Goal: Task Accomplishment & Management: Complete application form

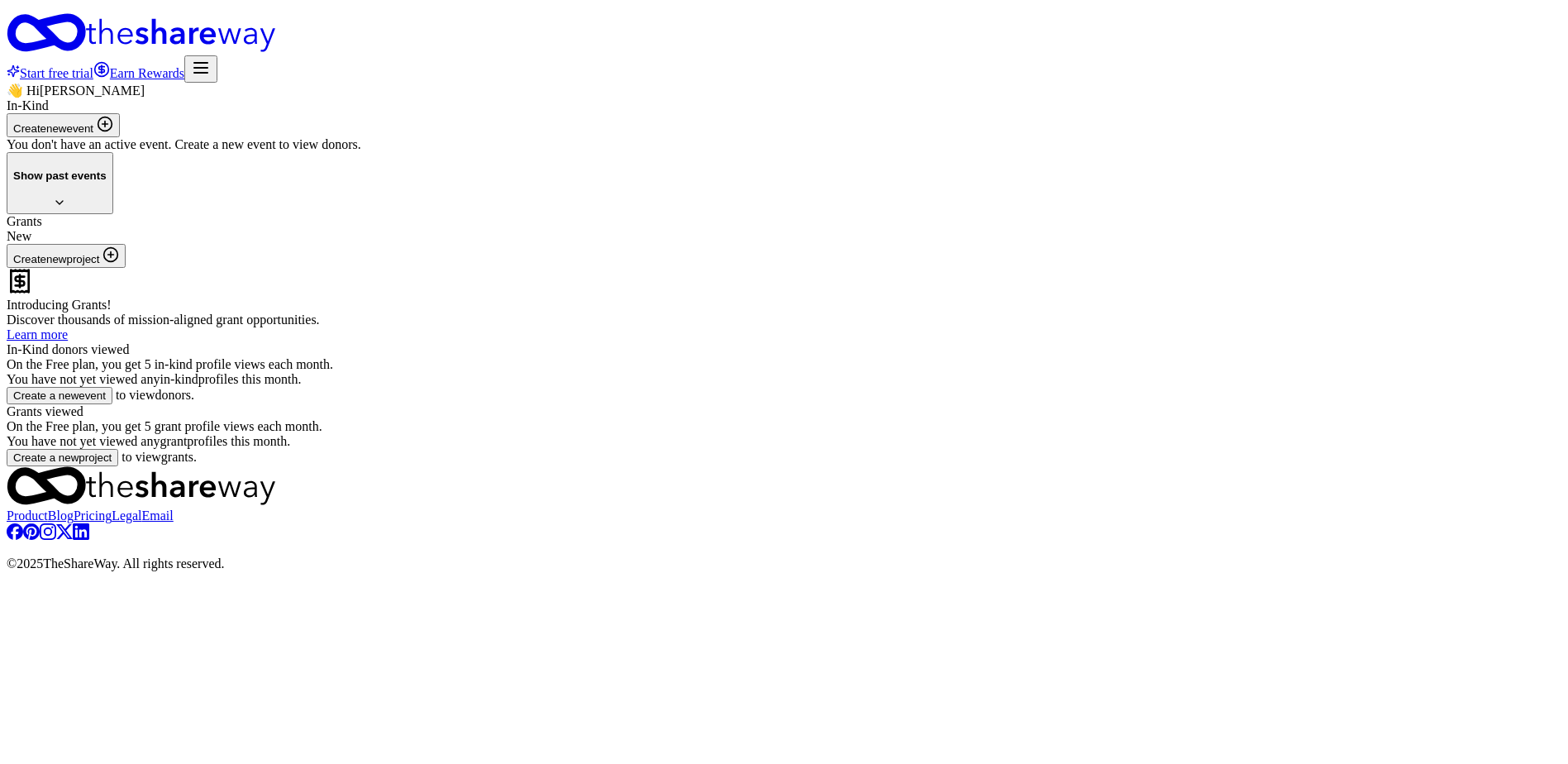
click at [120, 137] on button "Create new event" at bounding box center [63, 126] width 113 height 24
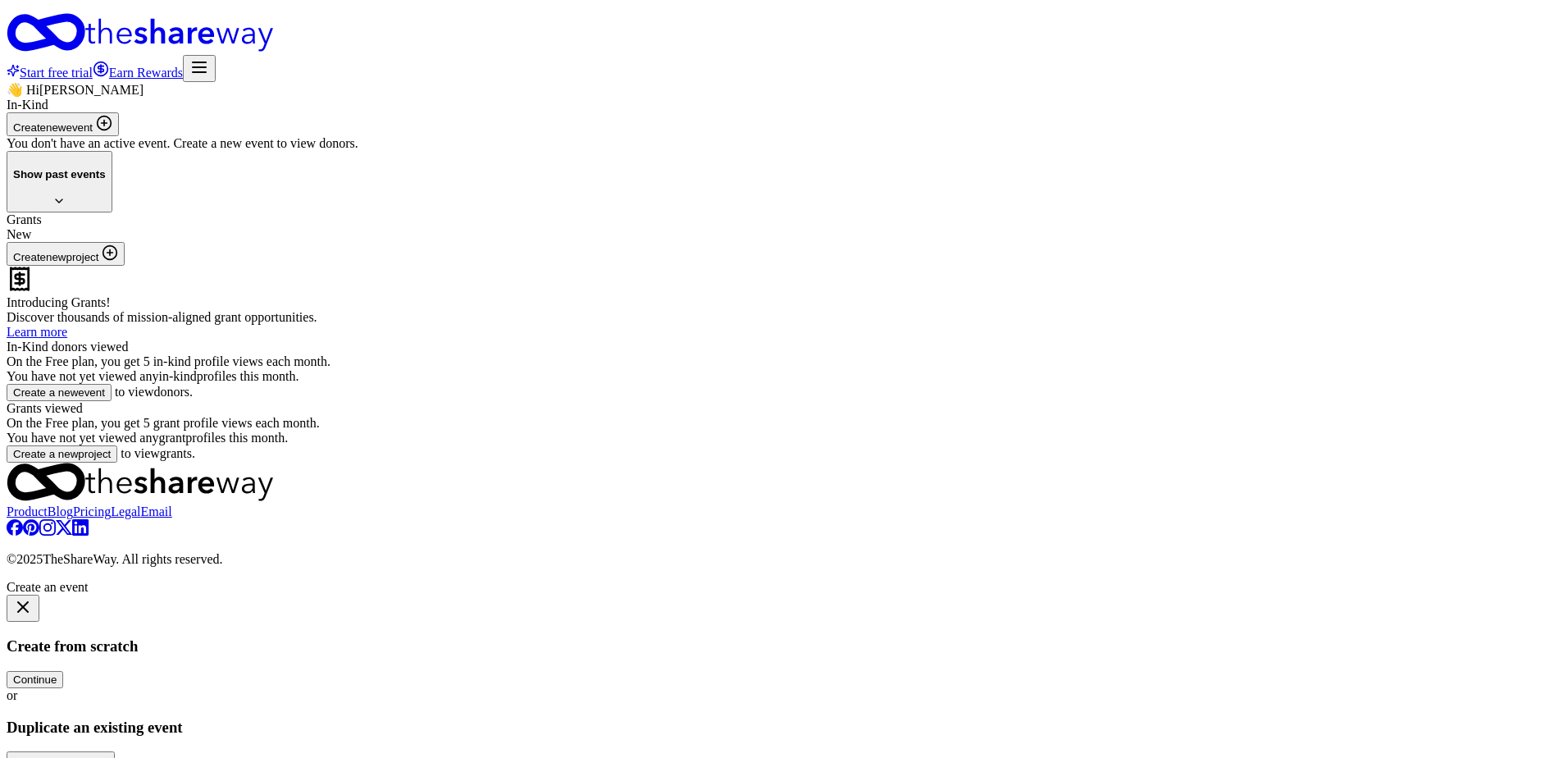
click at [63, 671] on button "Continue" at bounding box center [34, 679] width 57 height 18
click at [152, 656] on input "Event name *" at bounding box center [79, 664] width 145 height 18
type input "Online Auction"
drag, startPoint x: 859, startPoint y: 229, endPoint x: 675, endPoint y: 228, distance: 184.0
click at [675, 687] on div "Event website Attendance * Date * Pick a date ZIP code *" at bounding box center [777, 749] width 1543 height 123
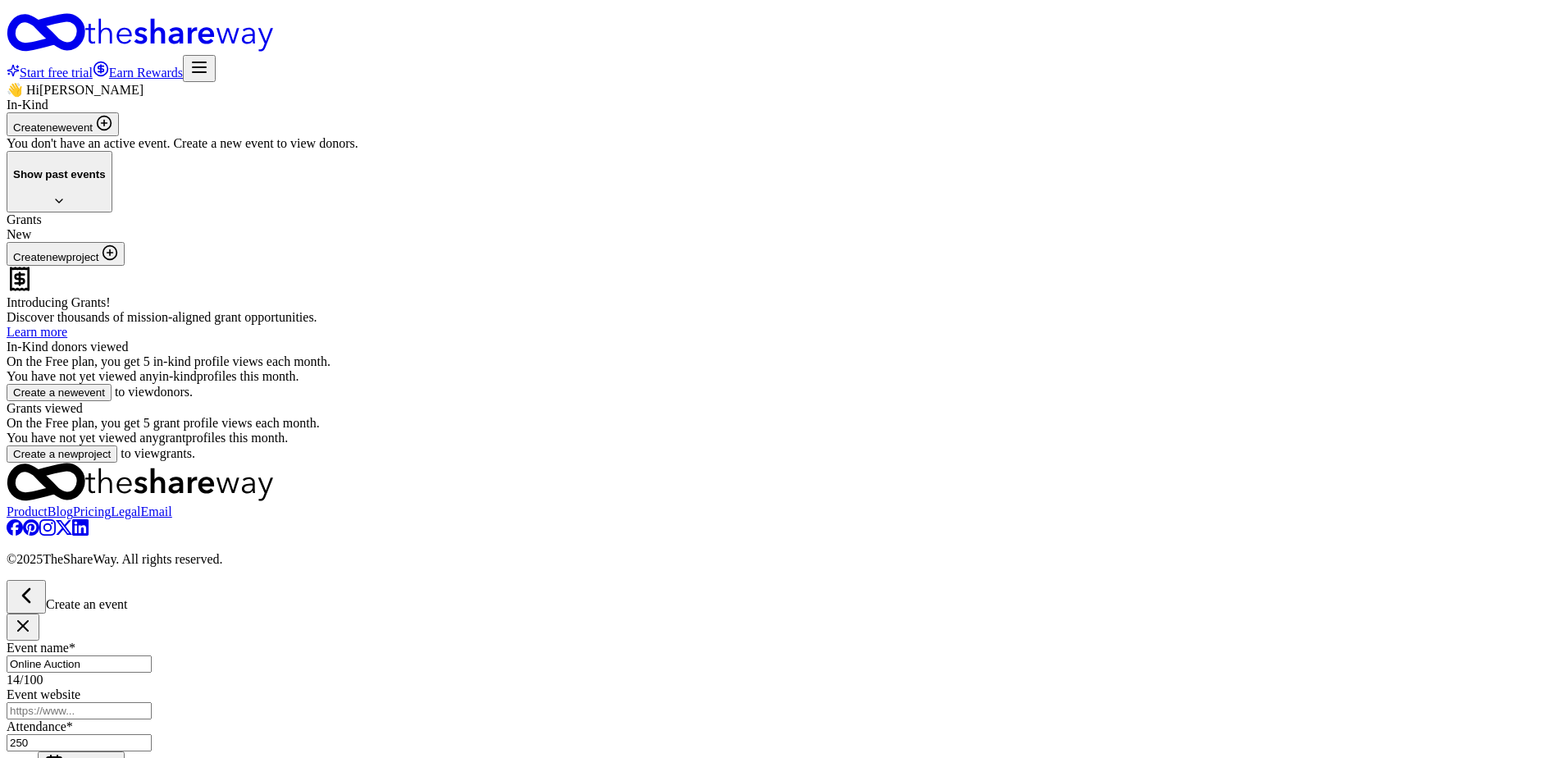
type input "250"
type input "13069"
click at [118, 757] on span "Pick a date" at bounding box center [91, 769] width 54 height 12
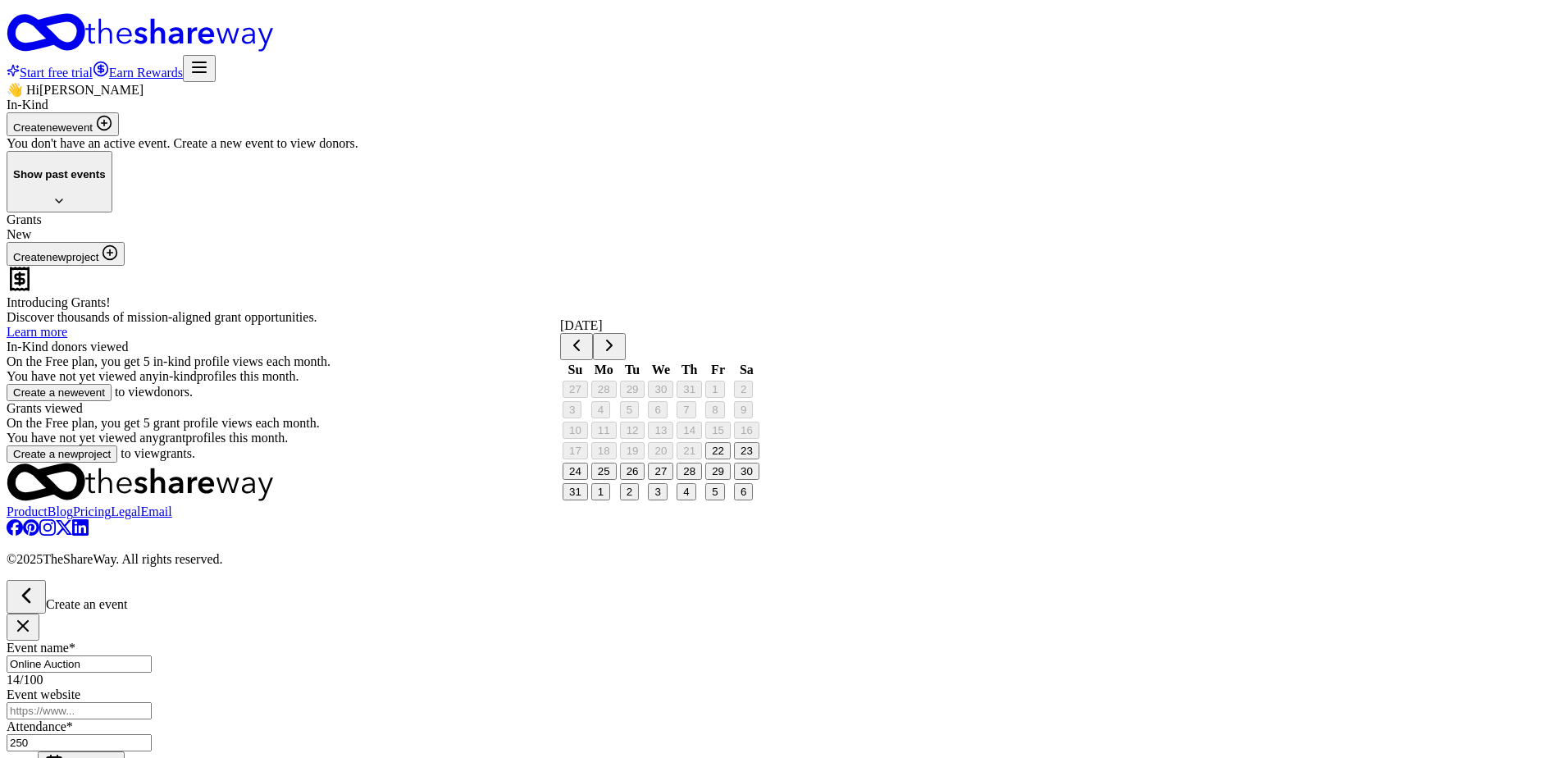
click at [626, 342] on button "Go to next month" at bounding box center [609, 346] width 33 height 27
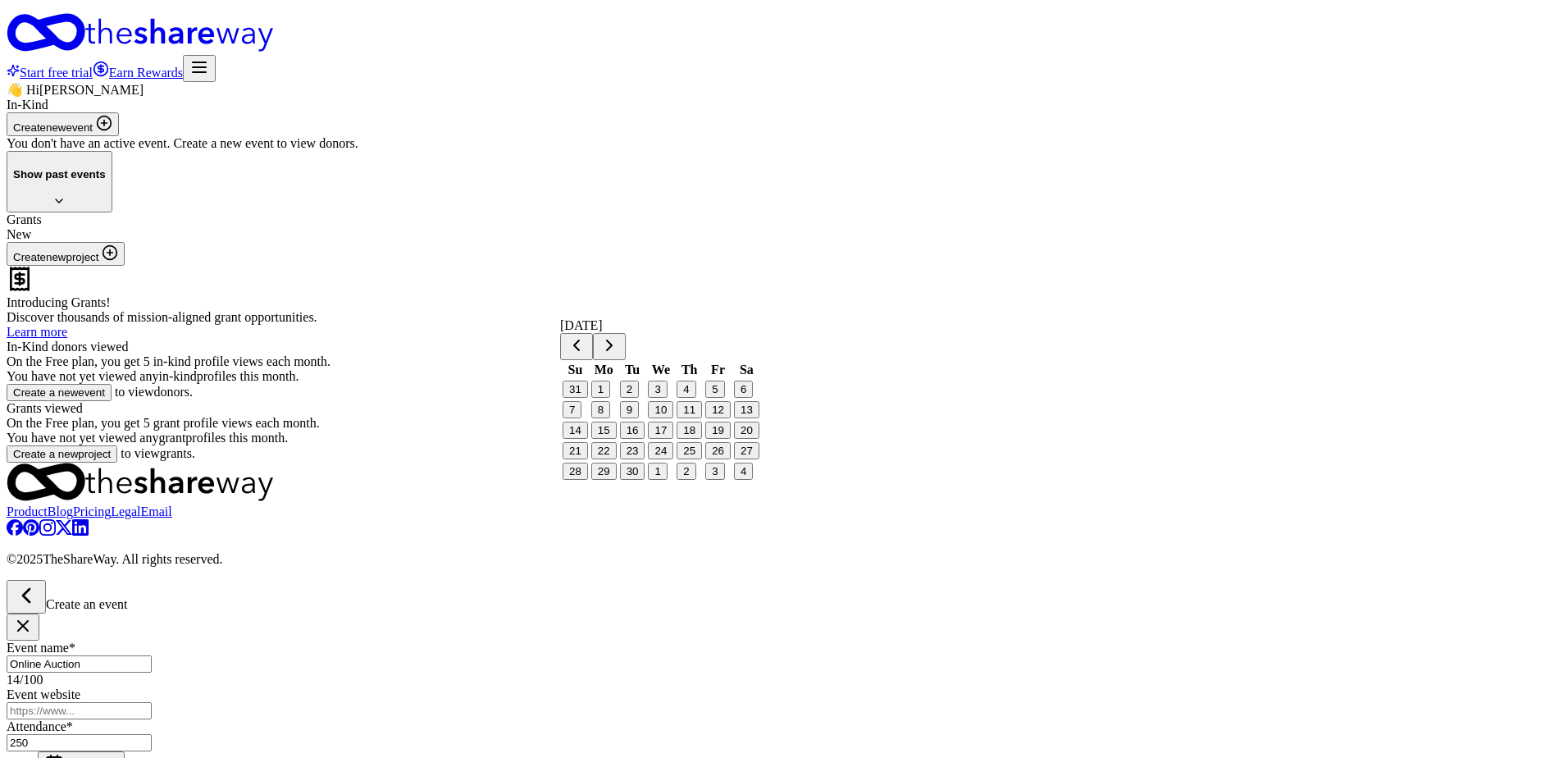
click at [702, 459] on button "25" at bounding box center [688, 450] width 25 height 18
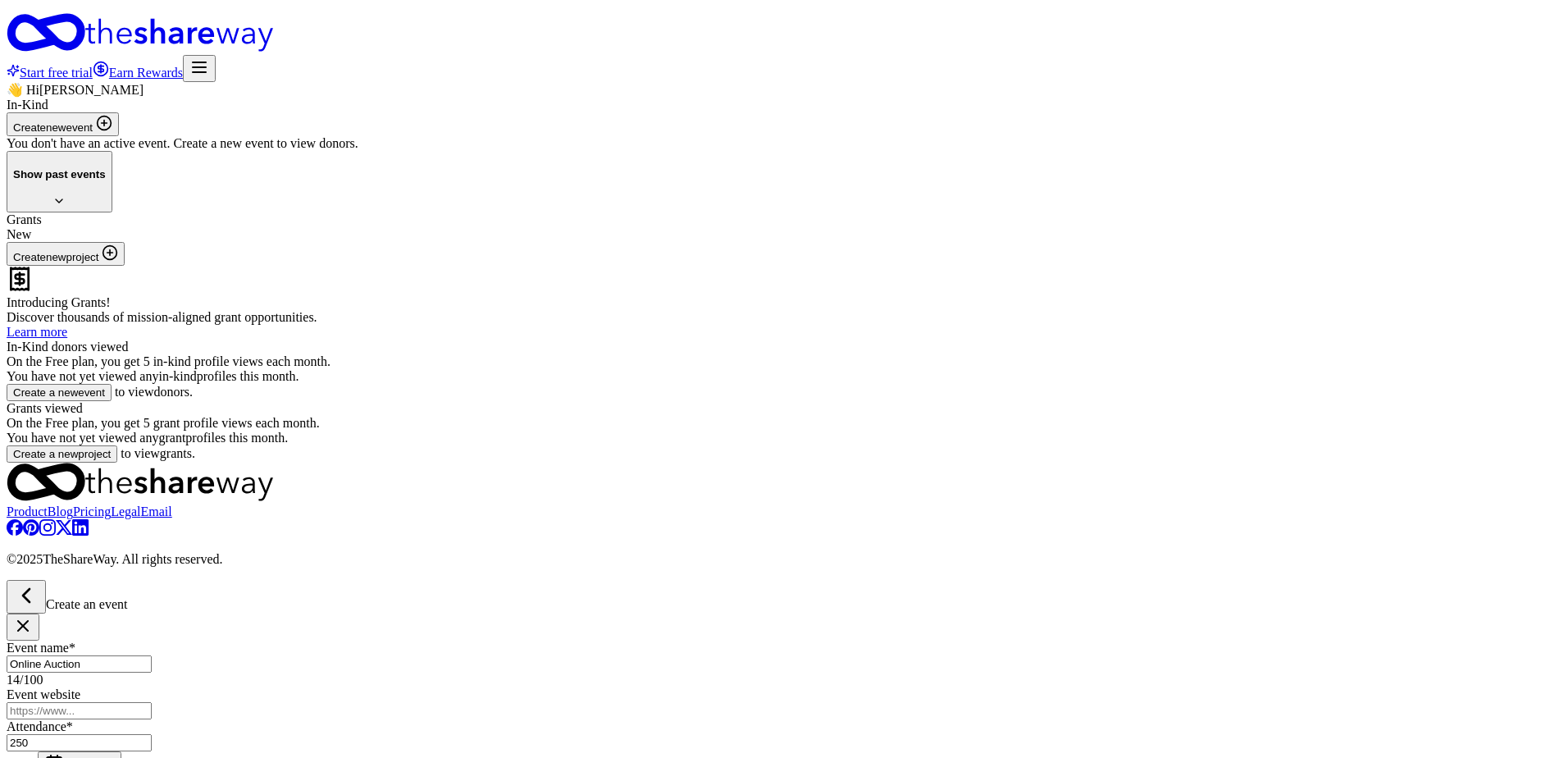
type input "143 Mill St, Hannibal, NY 13074, USA"
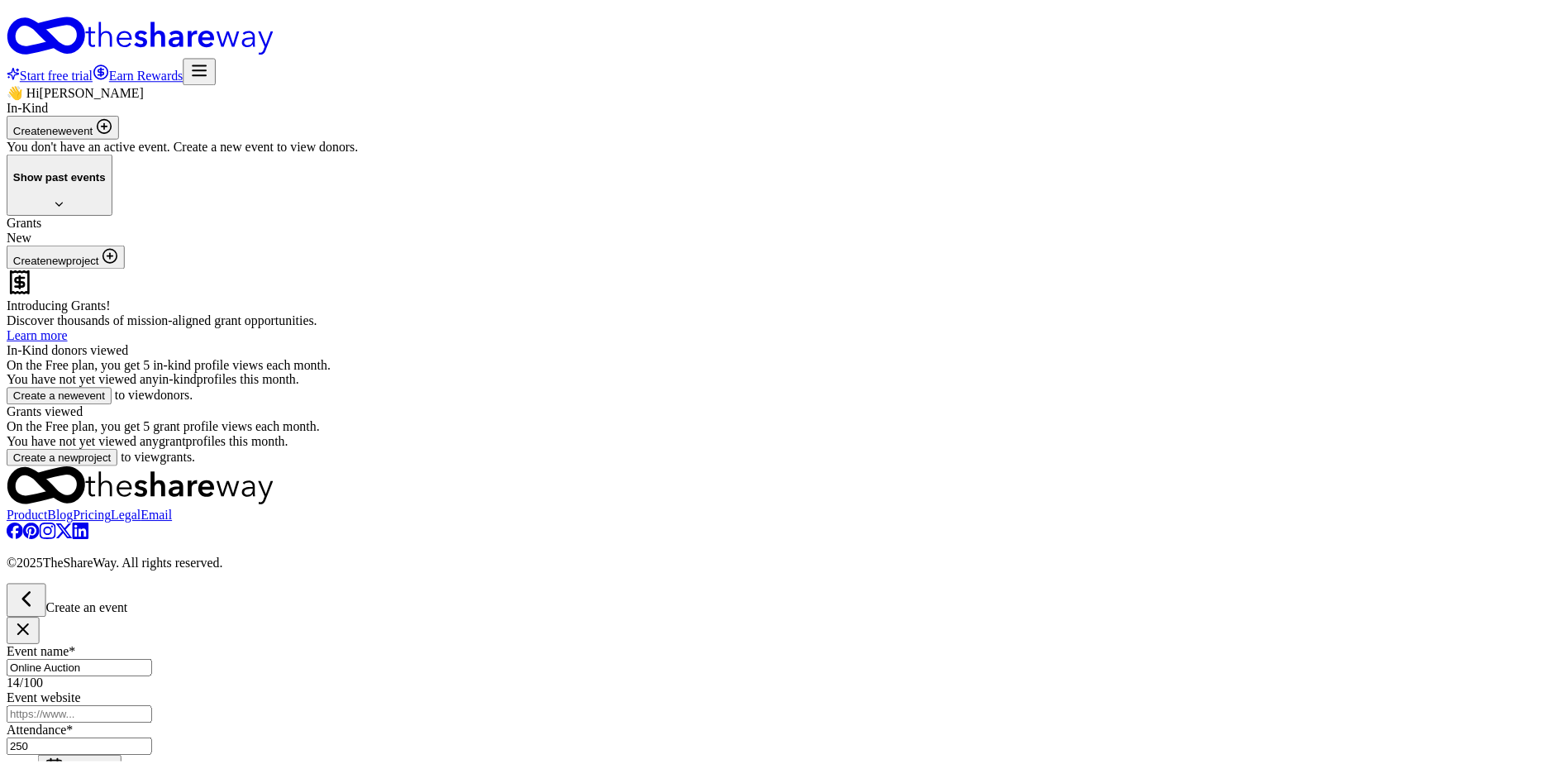
scroll to position [269, 0]
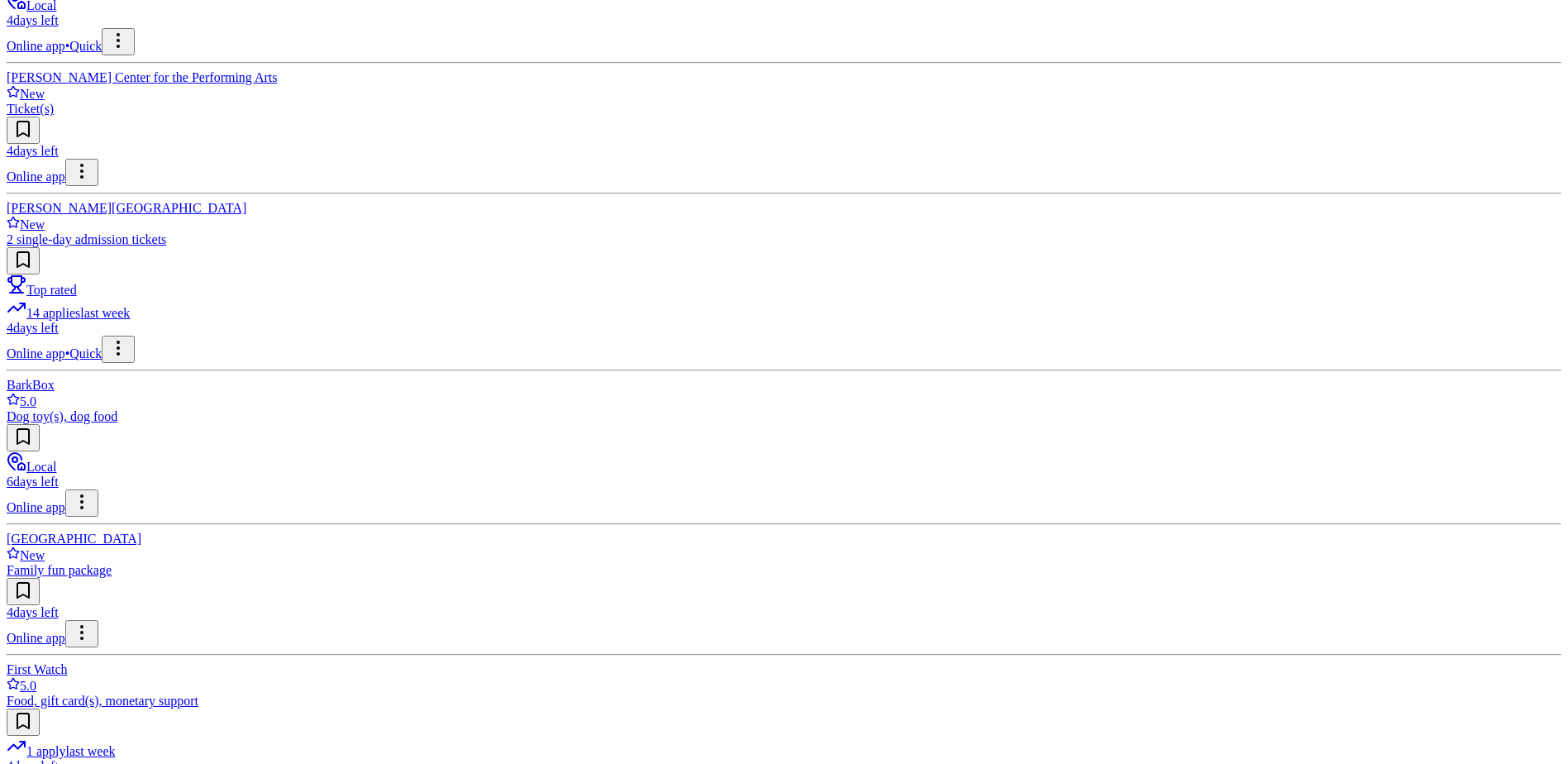
scroll to position [1405, 0]
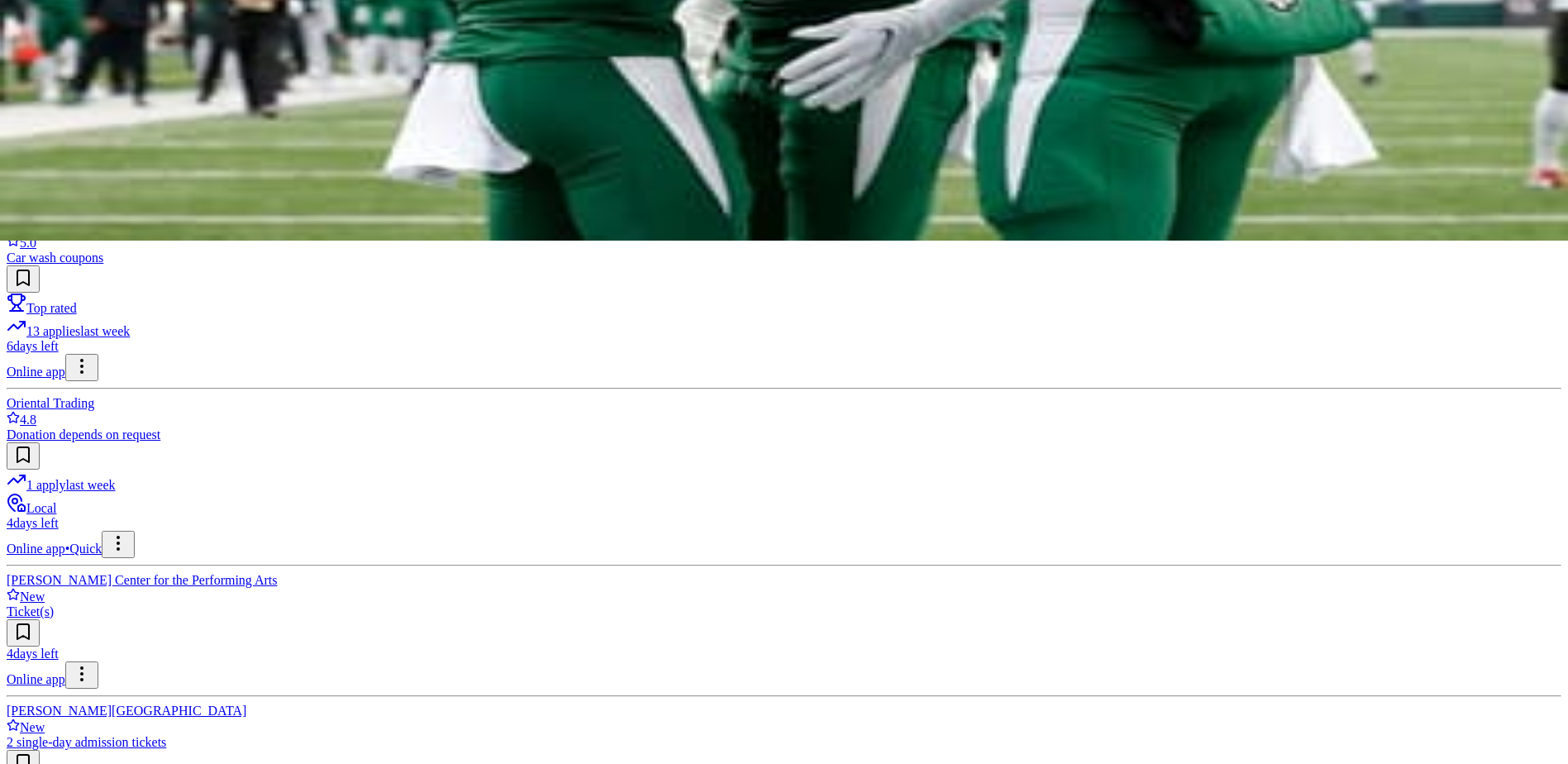
scroll to position [0, 0]
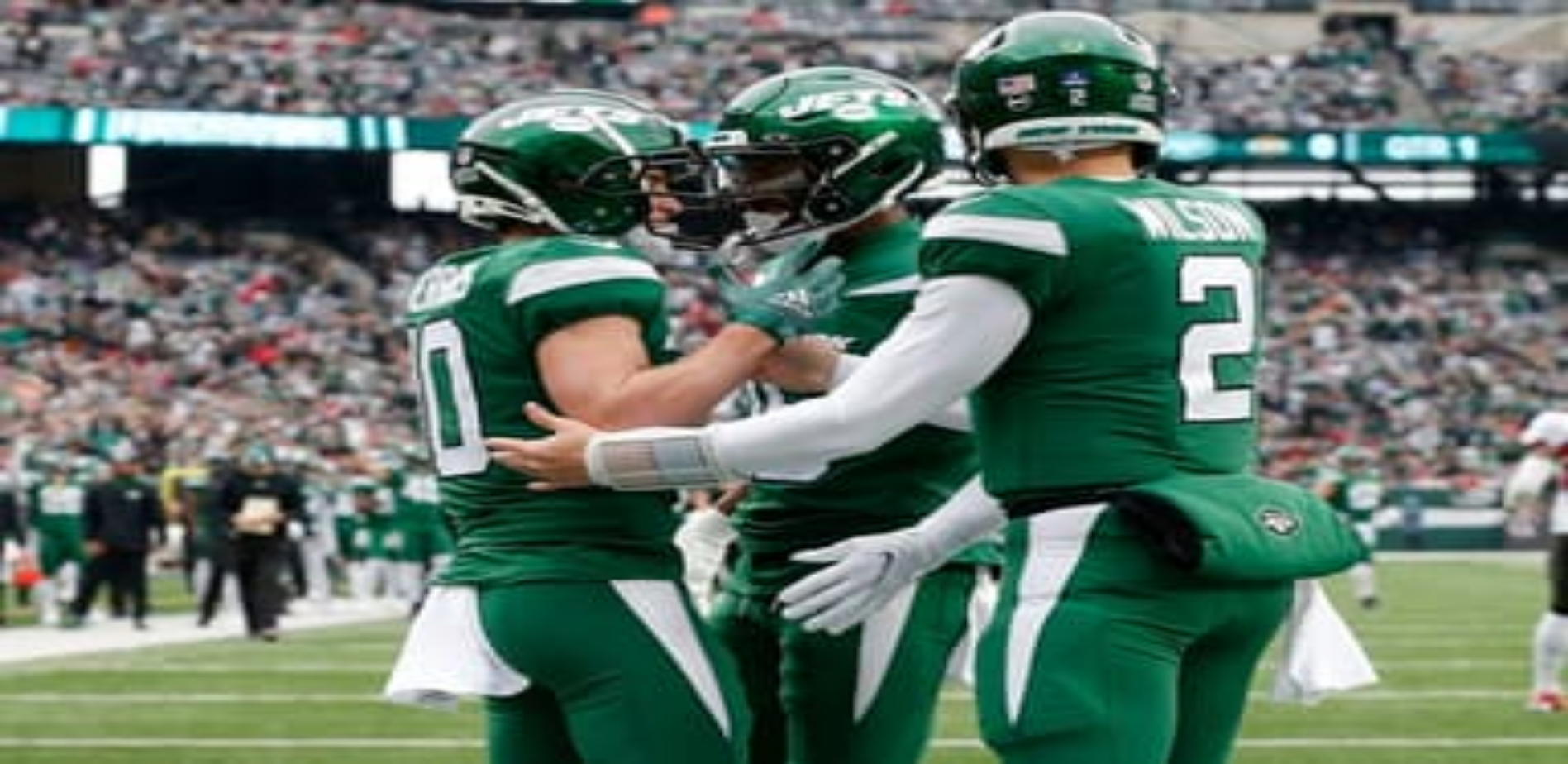
click at [276, 232] on div "Eligibility" at bounding box center [256, 237] width 43 height 12
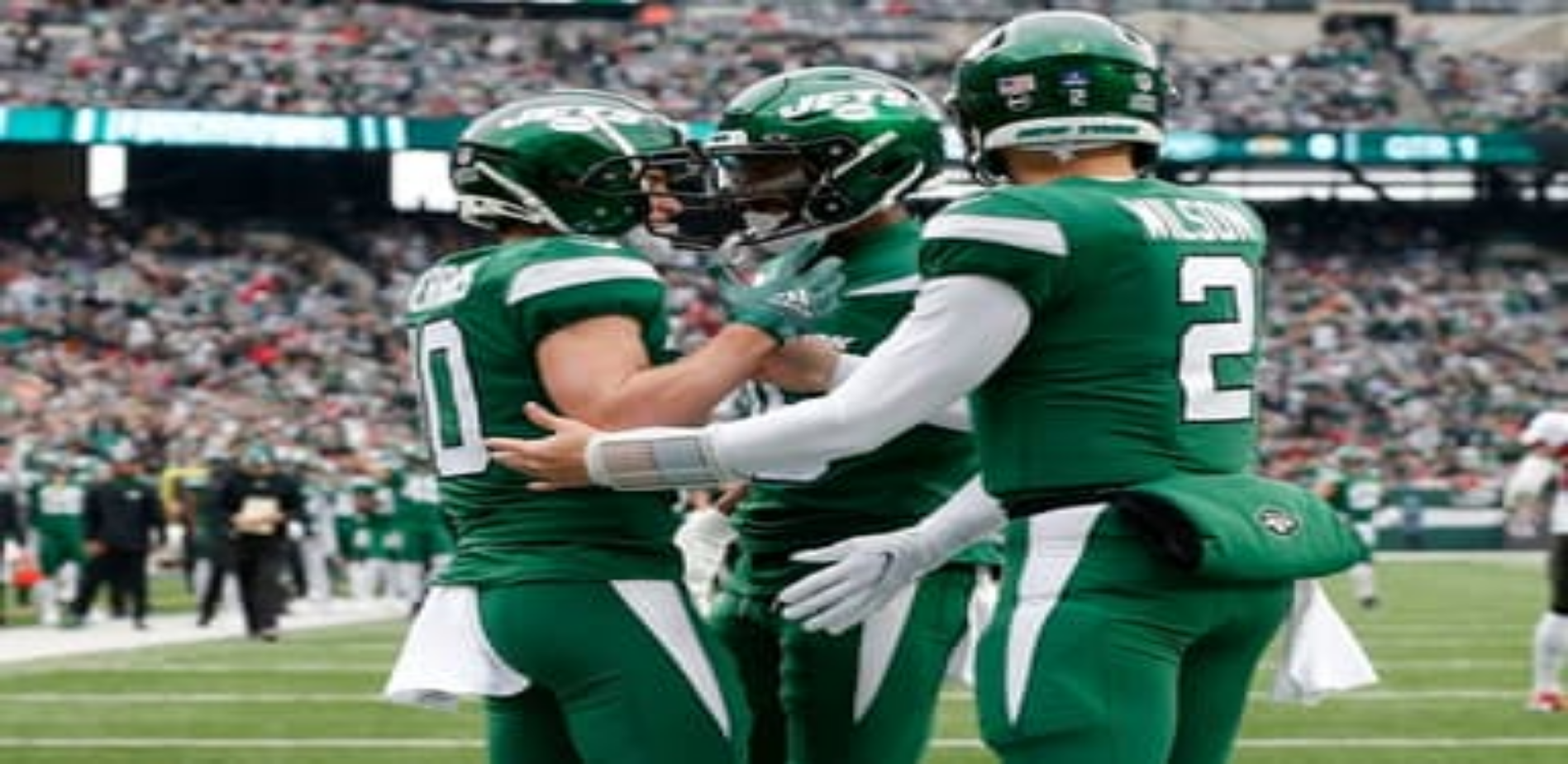
click at [49, 85] on link "Track" at bounding box center [35, 91] width 27 height 12
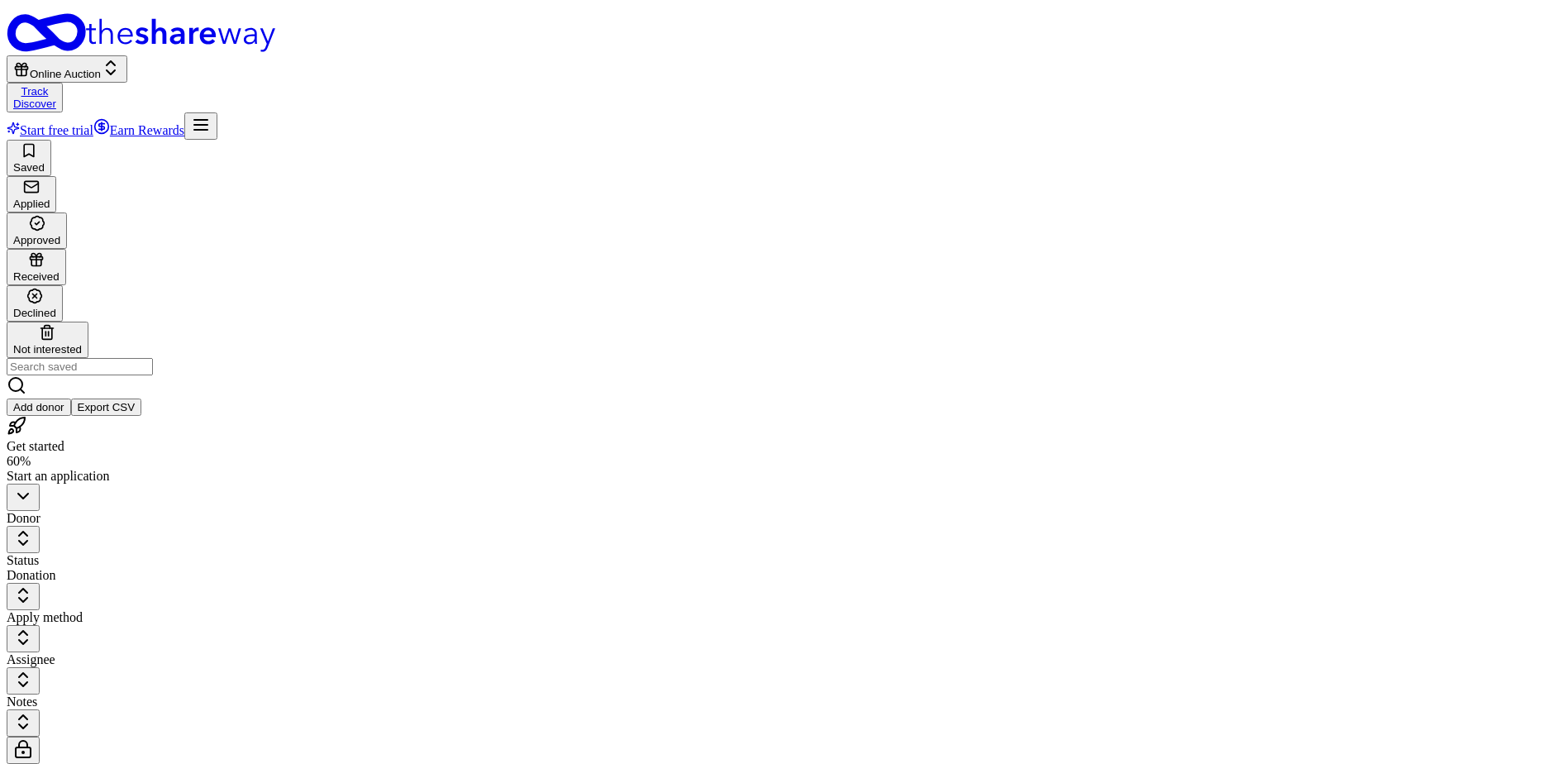
scroll to position [1, 0]
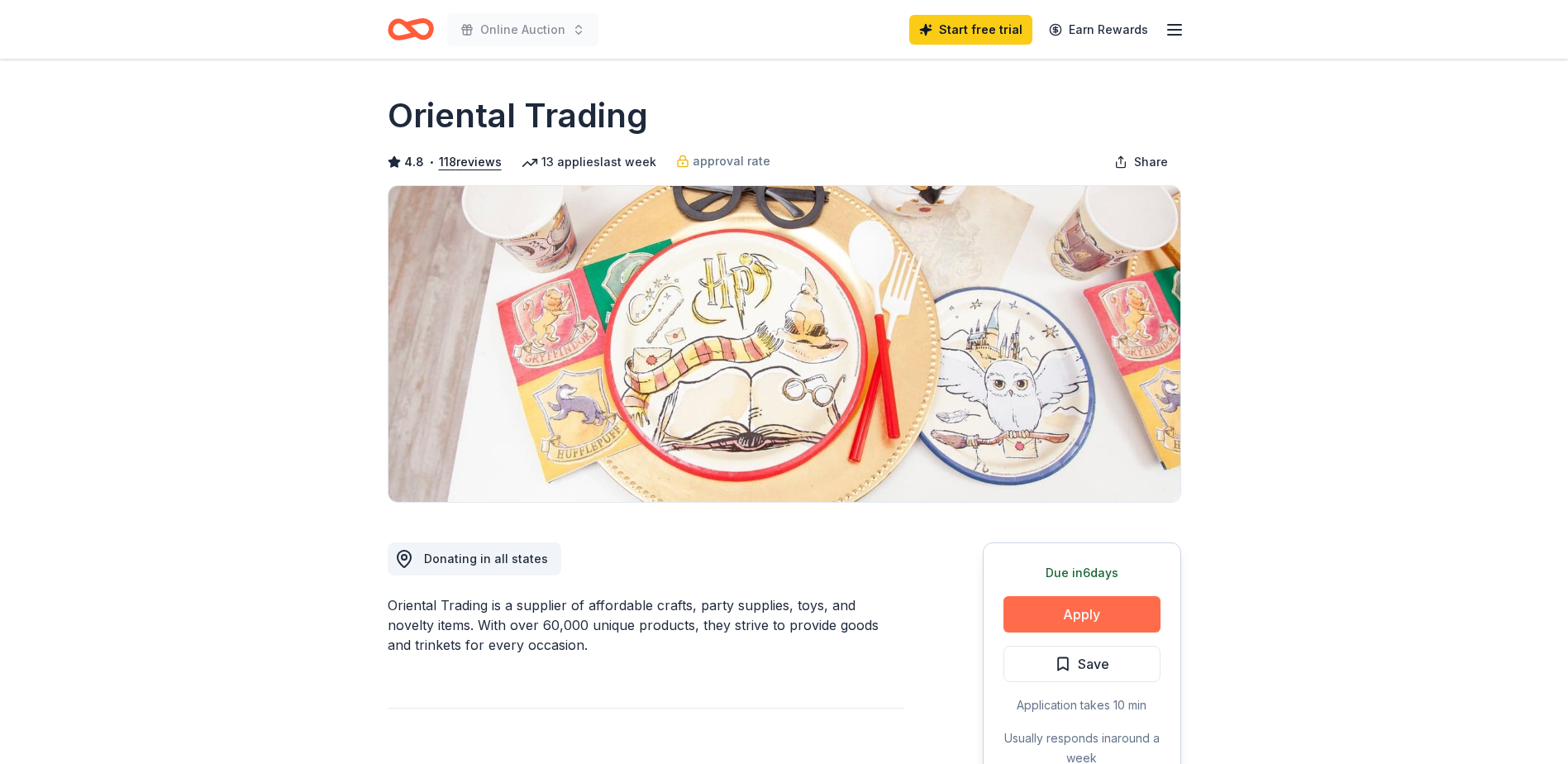
click at [1097, 602] on button "Apply" at bounding box center [1083, 614] width 157 height 37
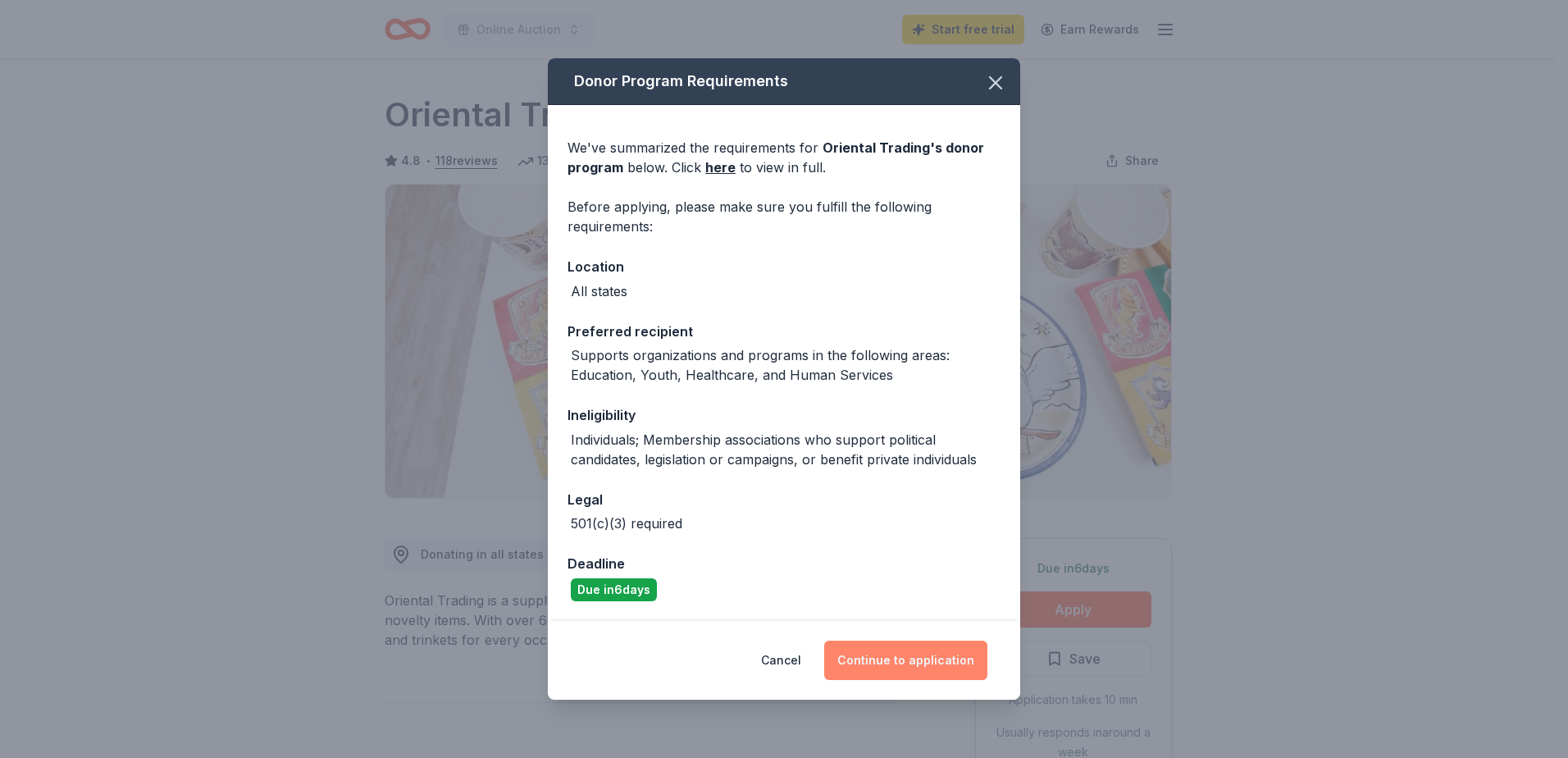
click at [925, 673] on button "Continue to application" at bounding box center [905, 660] width 163 height 39
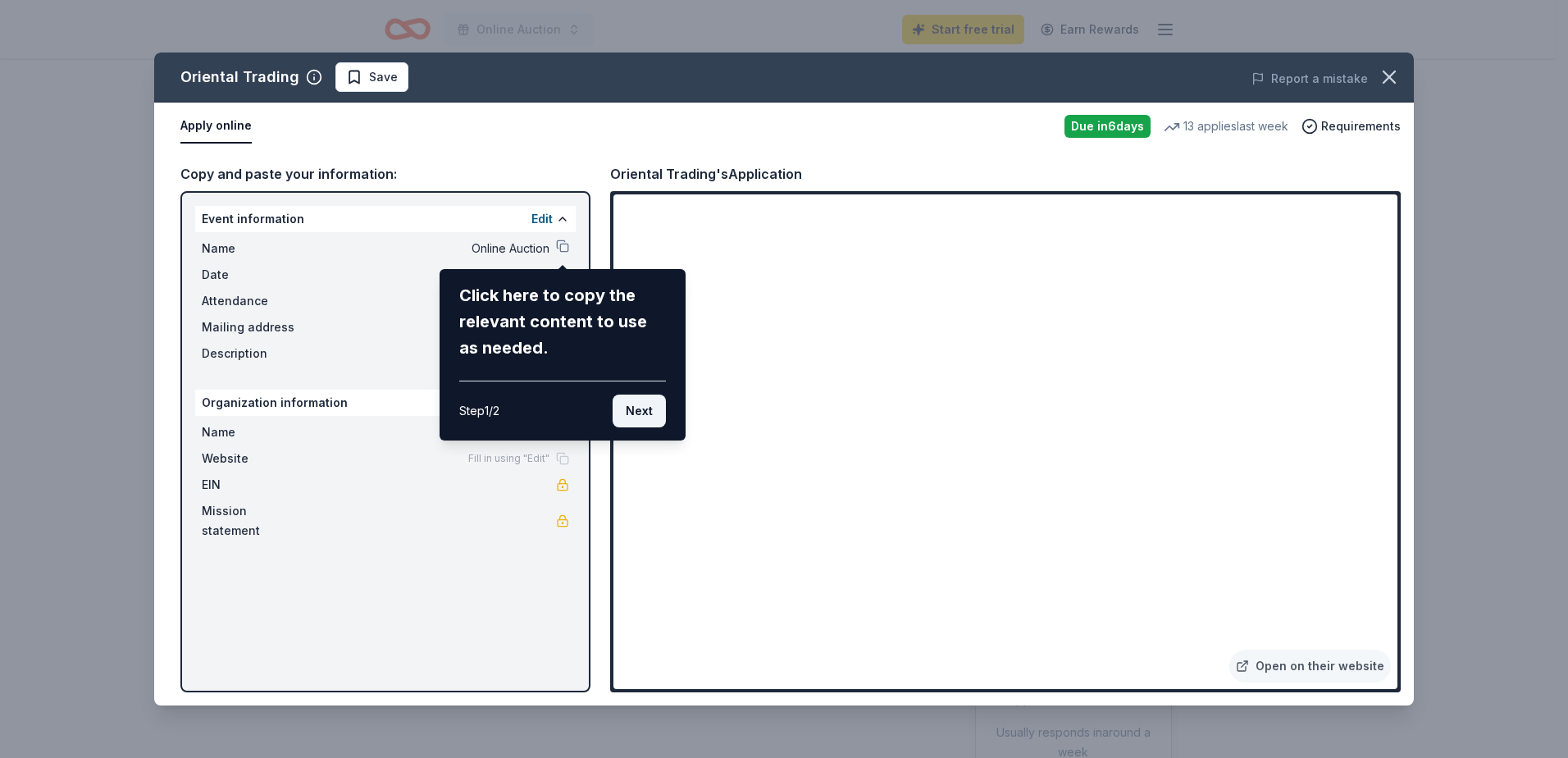
click at [641, 416] on button "Next" at bounding box center [639, 410] width 53 height 33
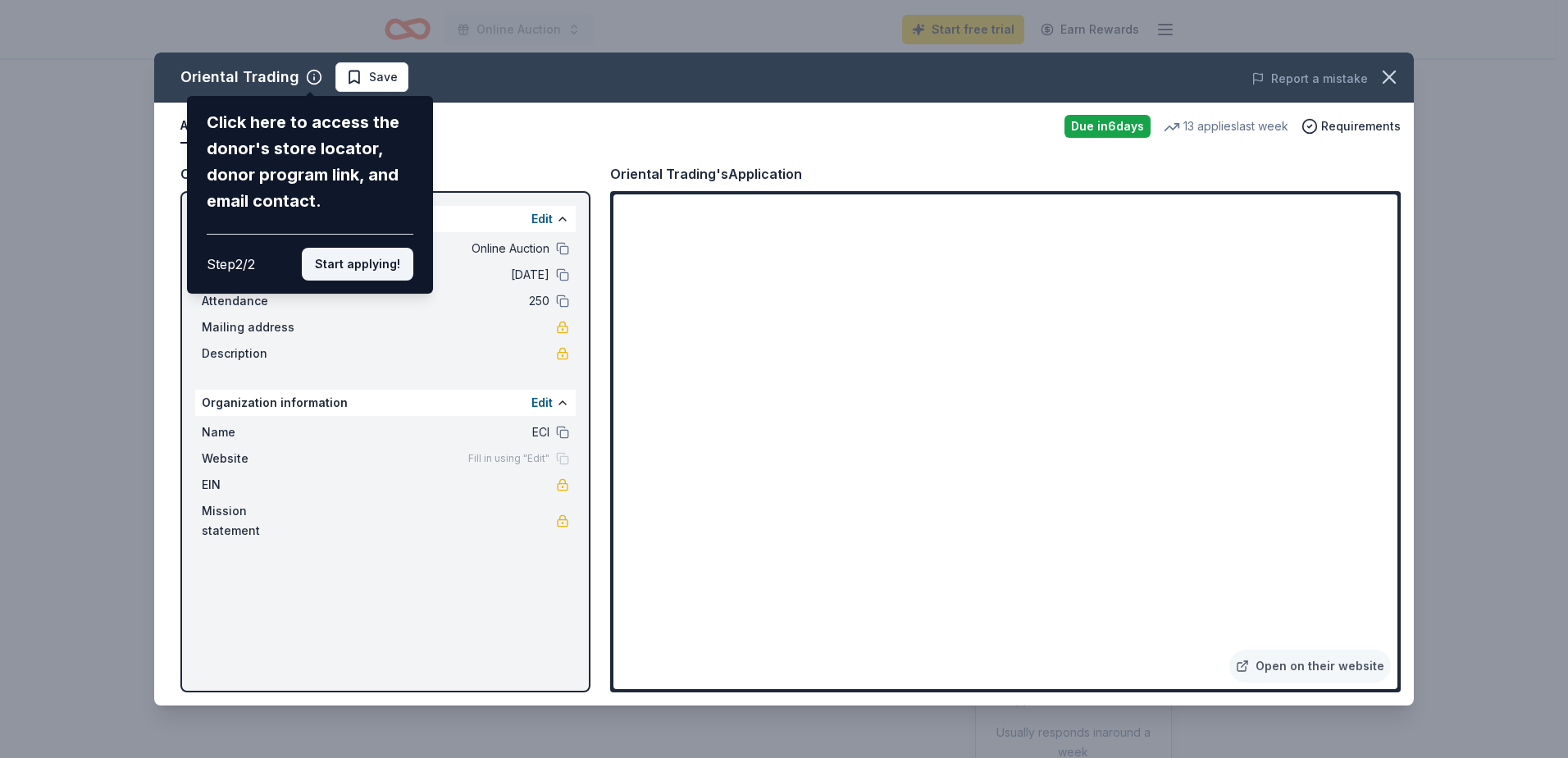
click at [337, 265] on button "Start applying!" at bounding box center [358, 263] width 112 height 33
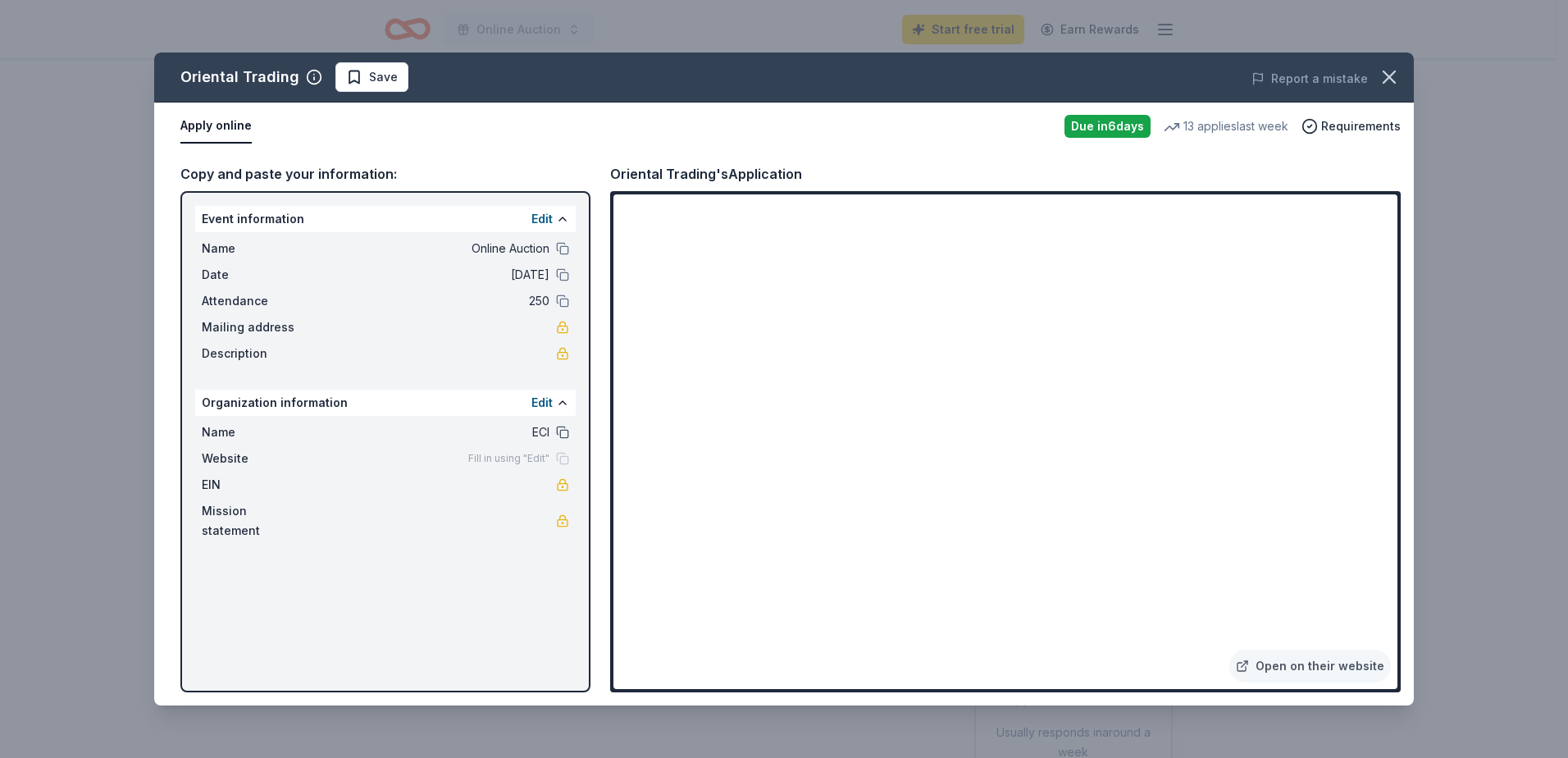
click at [562, 433] on button at bounding box center [563, 432] width 13 height 13
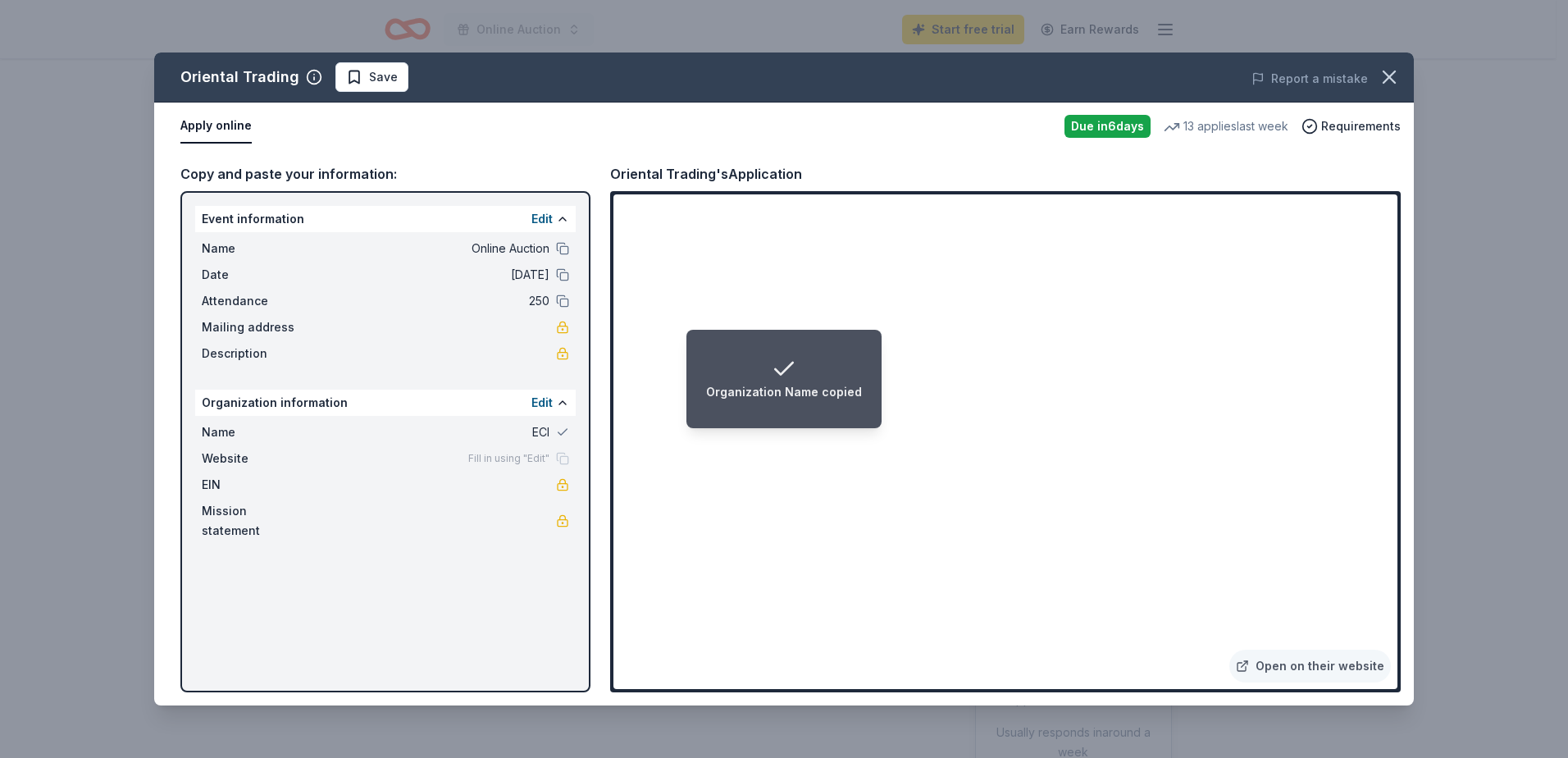
click at [550, 433] on div "Name ECI" at bounding box center [385, 432] width 367 height 20
click at [565, 433] on button at bounding box center [563, 432] width 13 height 13
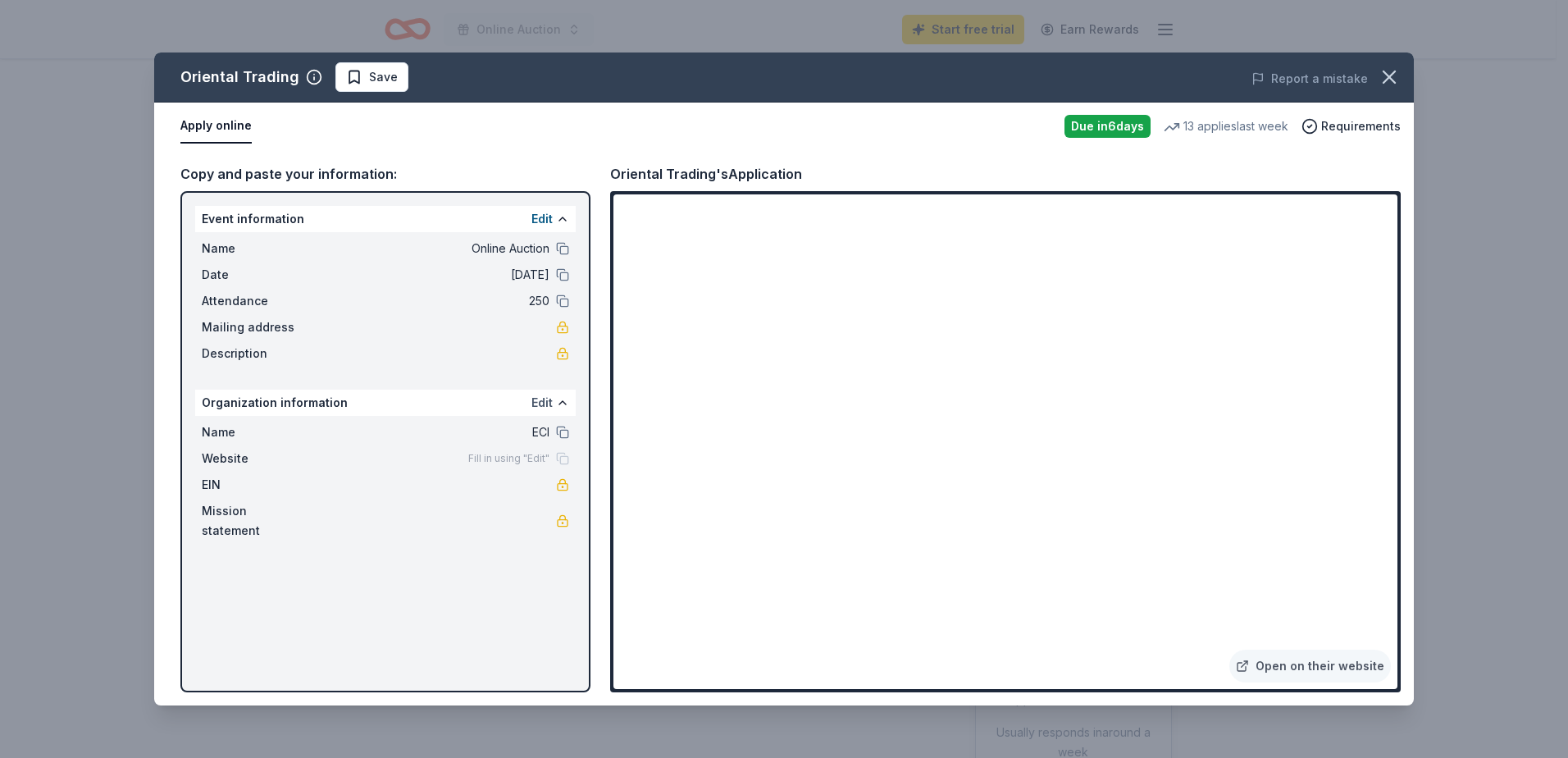
click at [538, 399] on button "Edit" at bounding box center [541, 402] width 21 height 20
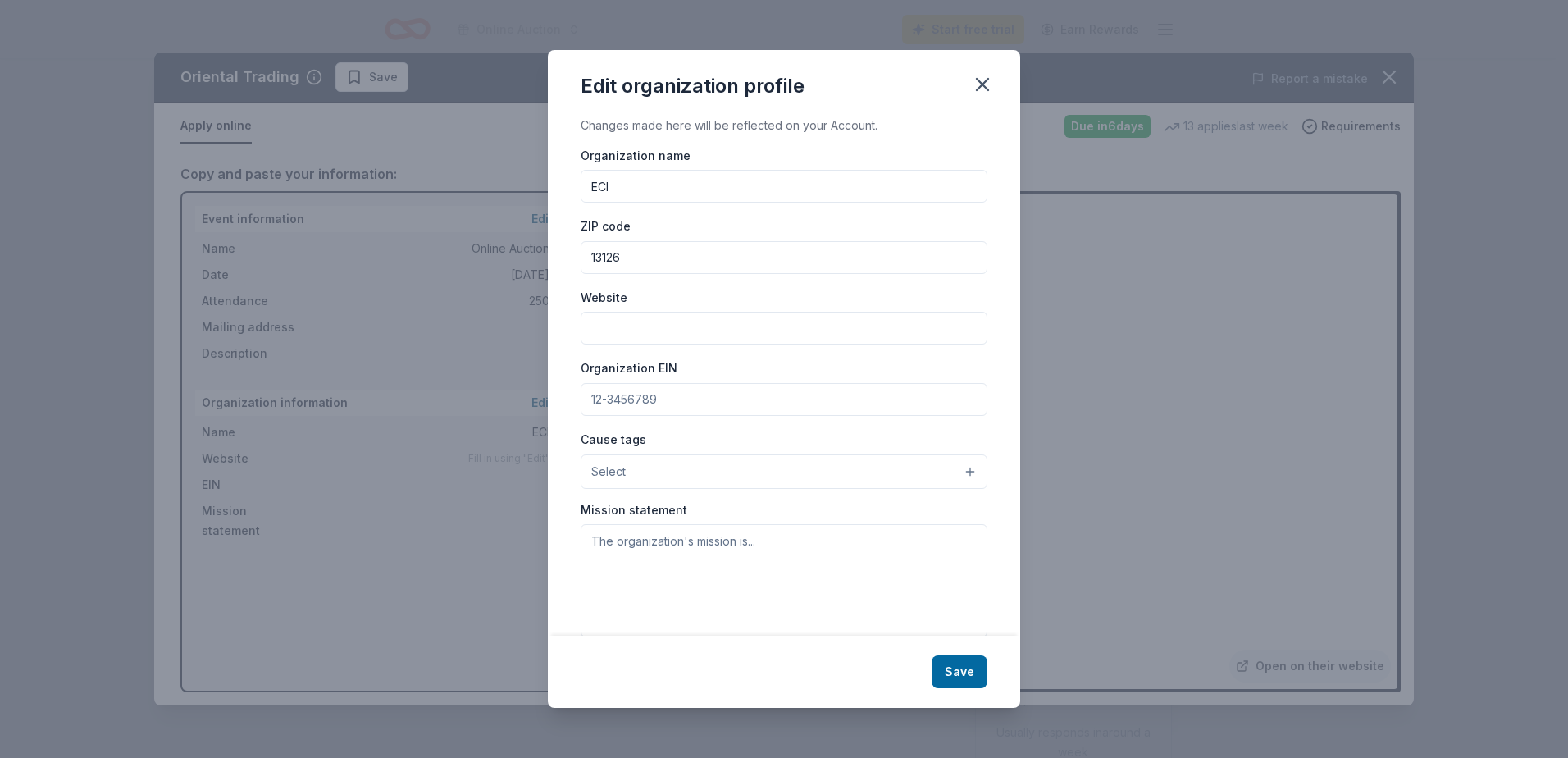
drag, startPoint x: 630, startPoint y: 188, endPoint x: 546, endPoint y: 179, distance: 84.5
click at [547, 180] on div "Edit organization profile Changes made here will be reflected on your Account. …" at bounding box center [784, 379] width 1568 height 758
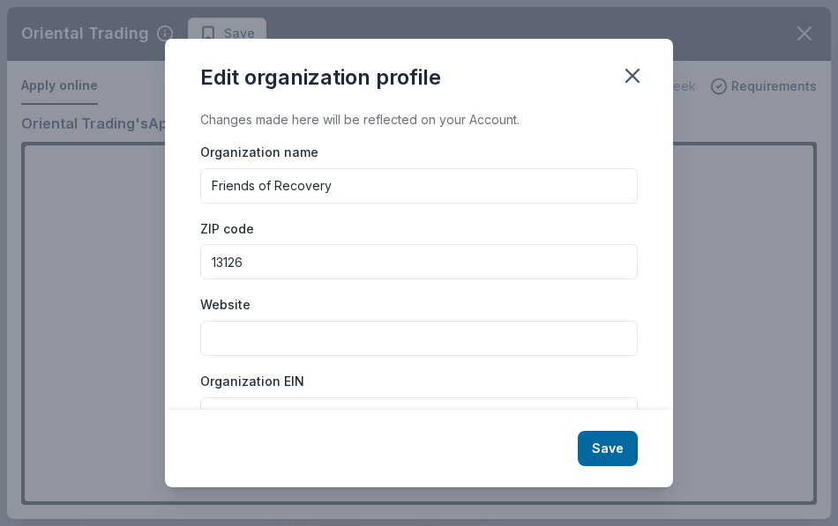
type input "Friends of Recovery"
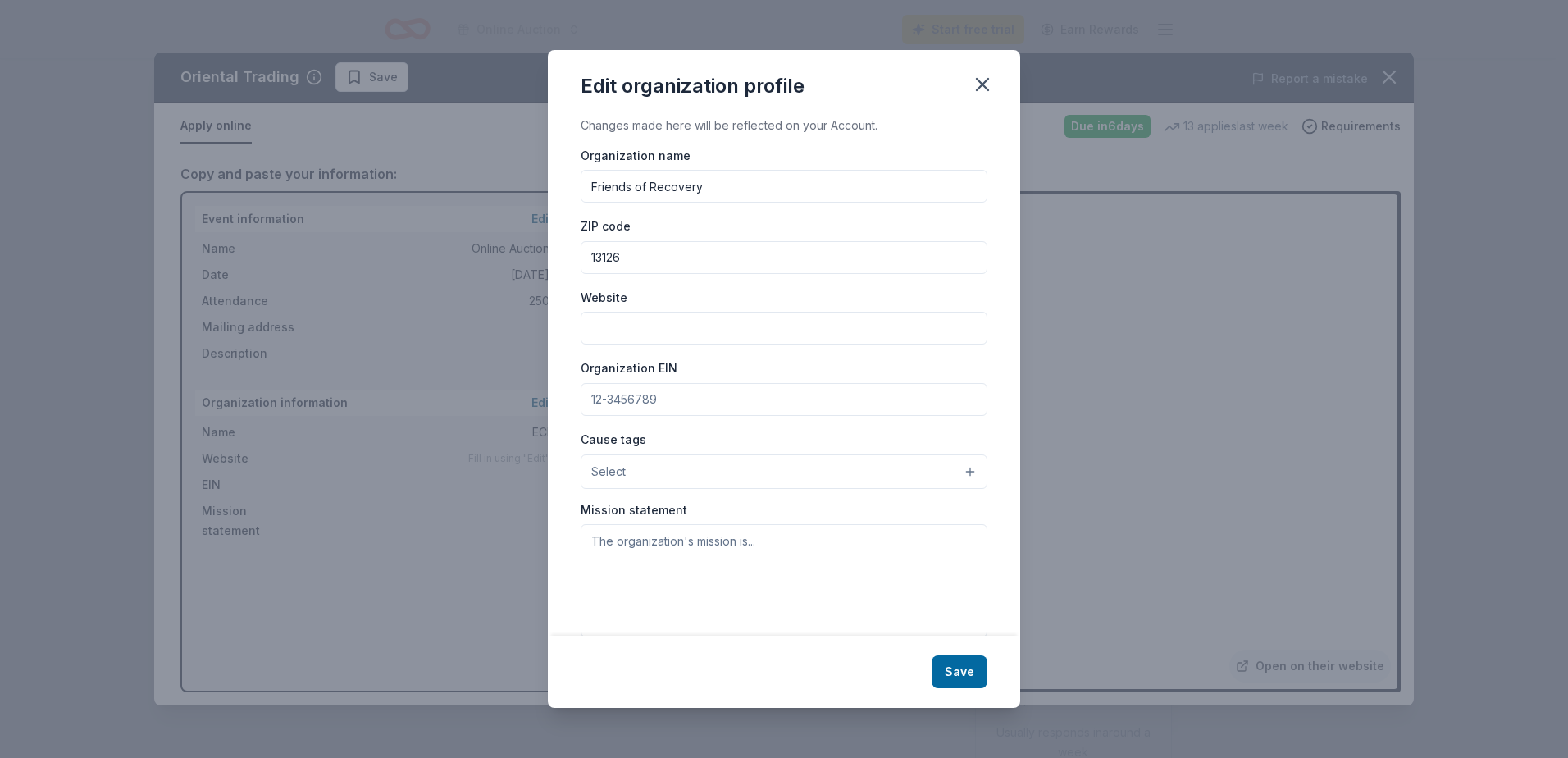
drag, startPoint x: 711, startPoint y: 398, endPoint x: 196, endPoint y: 385, distance: 515.2
click at [207, 385] on div "Edit organization profile Changes made here will be reflected on your Account. …" at bounding box center [784, 379] width 1568 height 758
drag, startPoint x: 667, startPoint y: 395, endPoint x: 581, endPoint y: 393, distance: 86.0
click at [581, 393] on input "Organization EIN" at bounding box center [783, 399] width 406 height 33
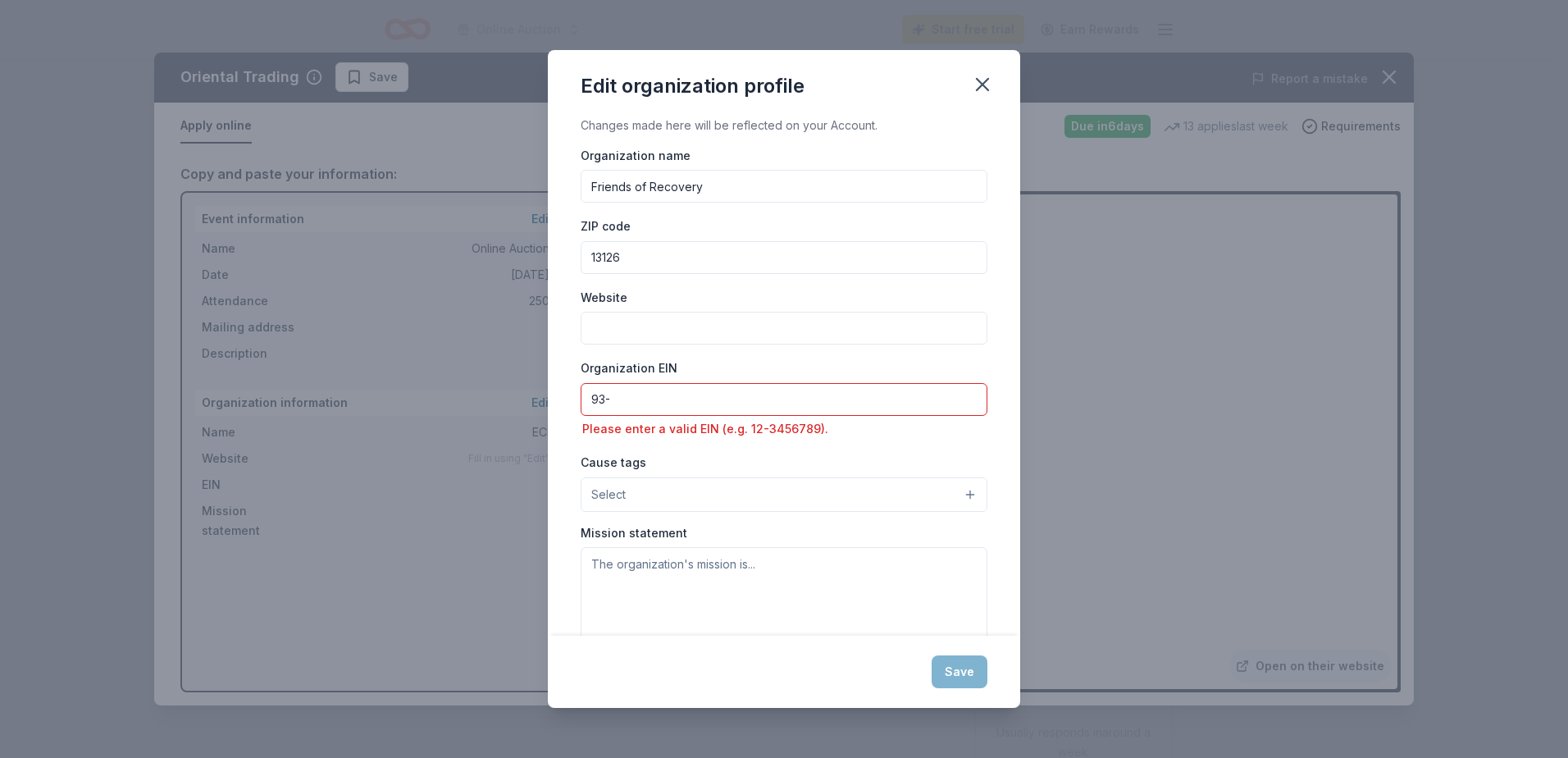
click at [662, 406] on input "93-" at bounding box center [783, 399] width 406 height 33
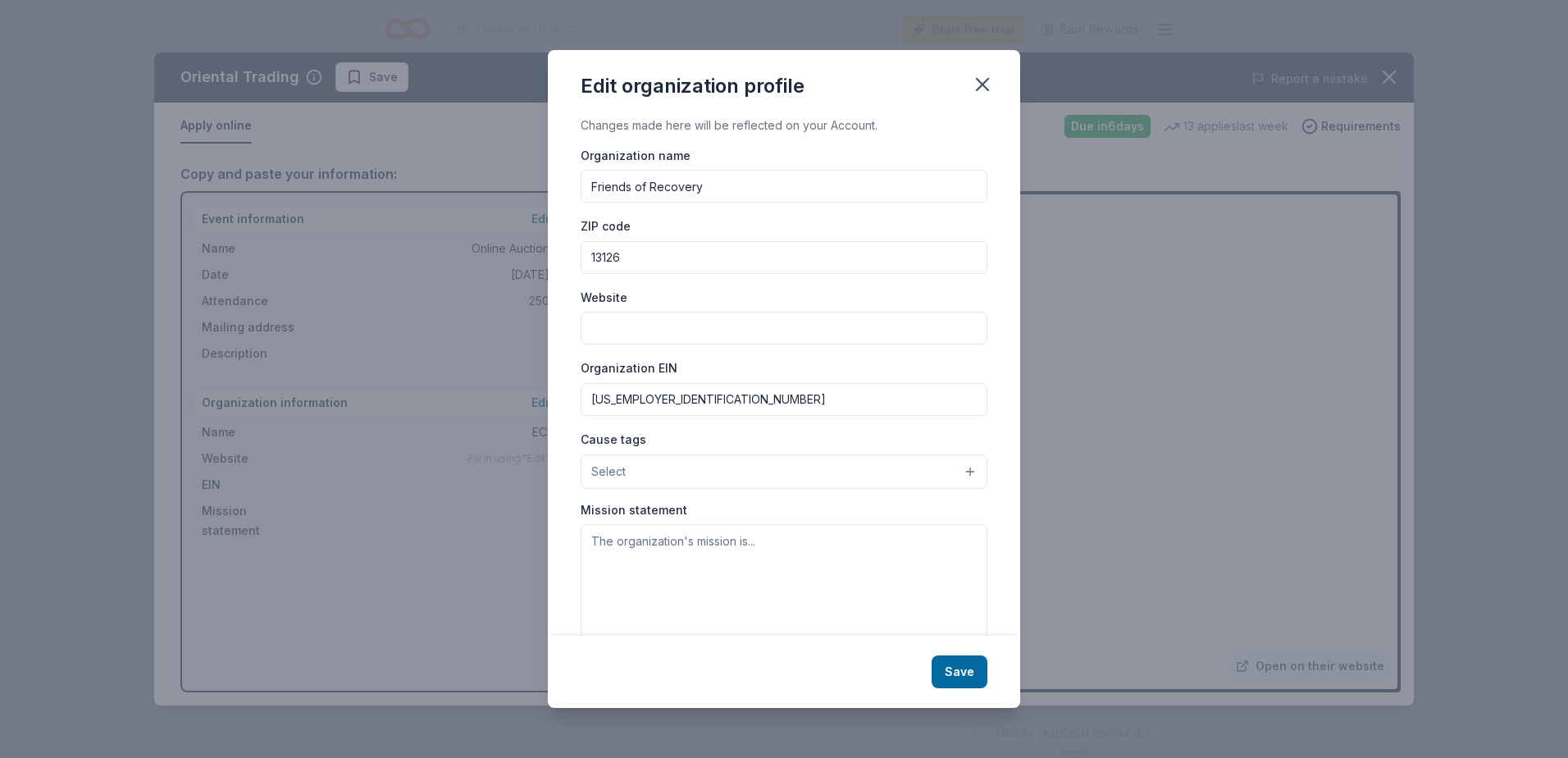
type input "[US_EMPLOYER_IDENTIFICATION_NUMBER]"
click at [734, 625] on textarea at bounding box center [783, 580] width 406 height 113
click at [711, 465] on button "Select" at bounding box center [783, 472] width 406 height 34
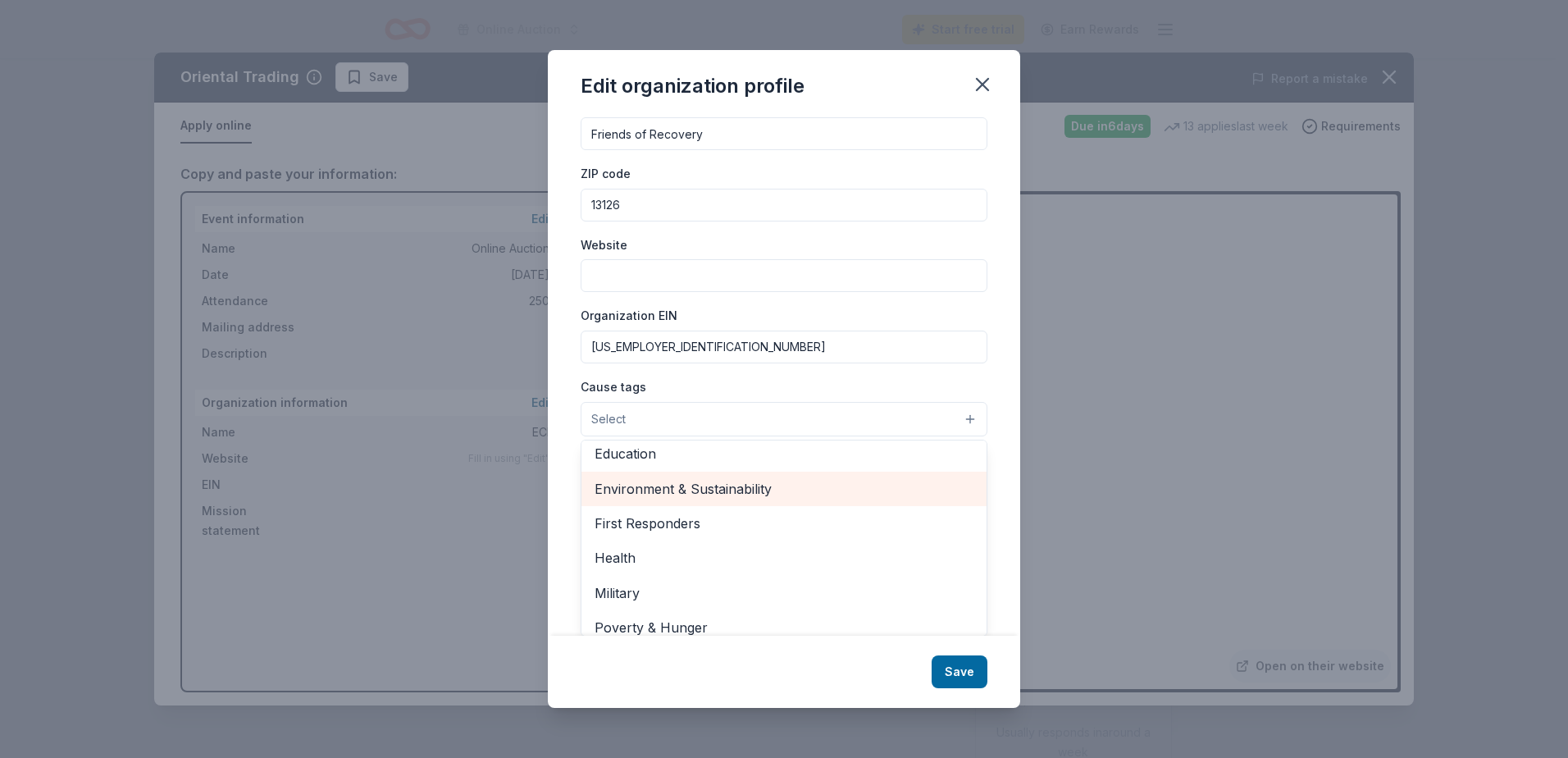
scroll to position [64, 0]
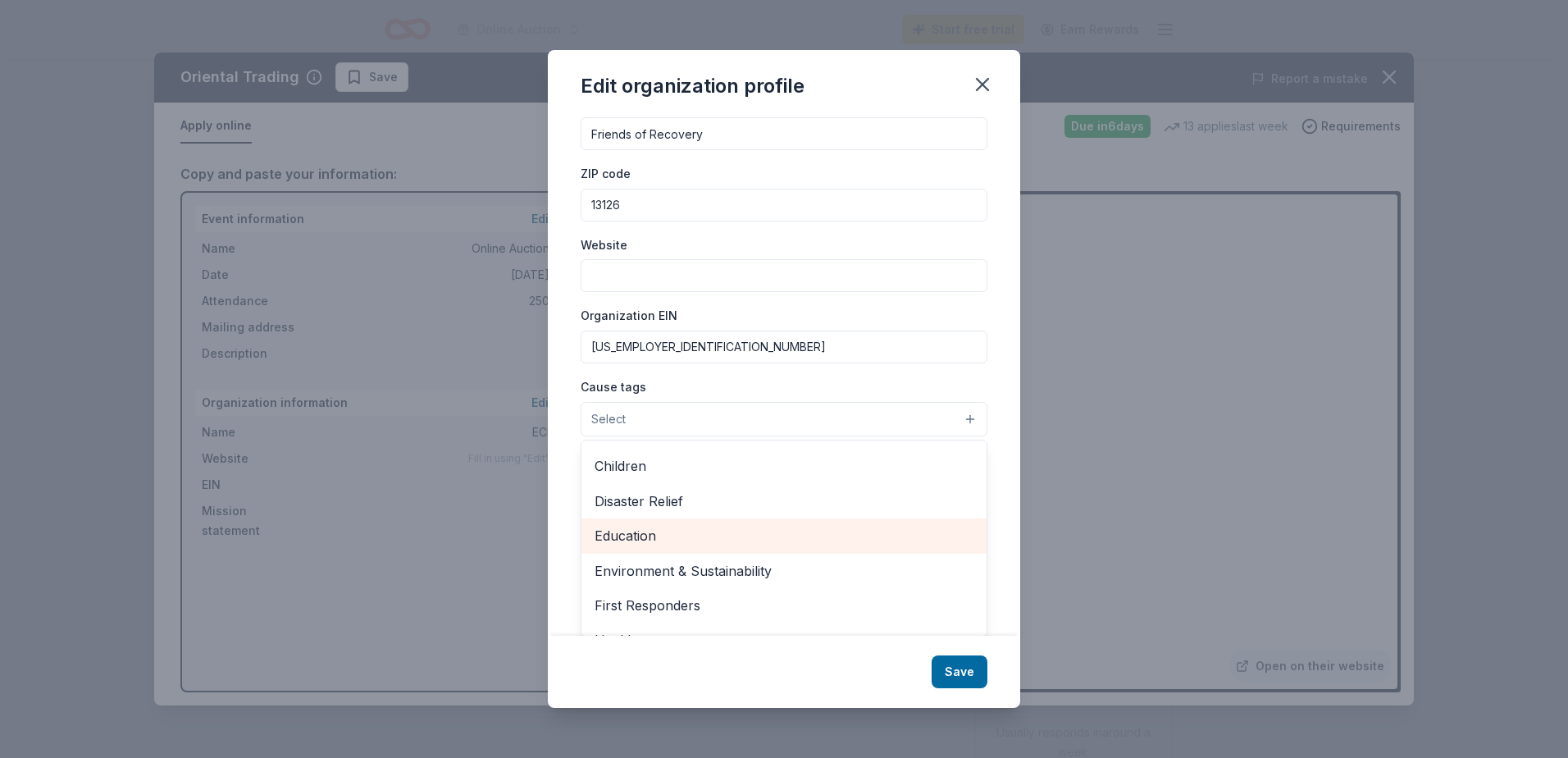
click at [699, 525] on span "Education" at bounding box center [783, 535] width 379 height 21
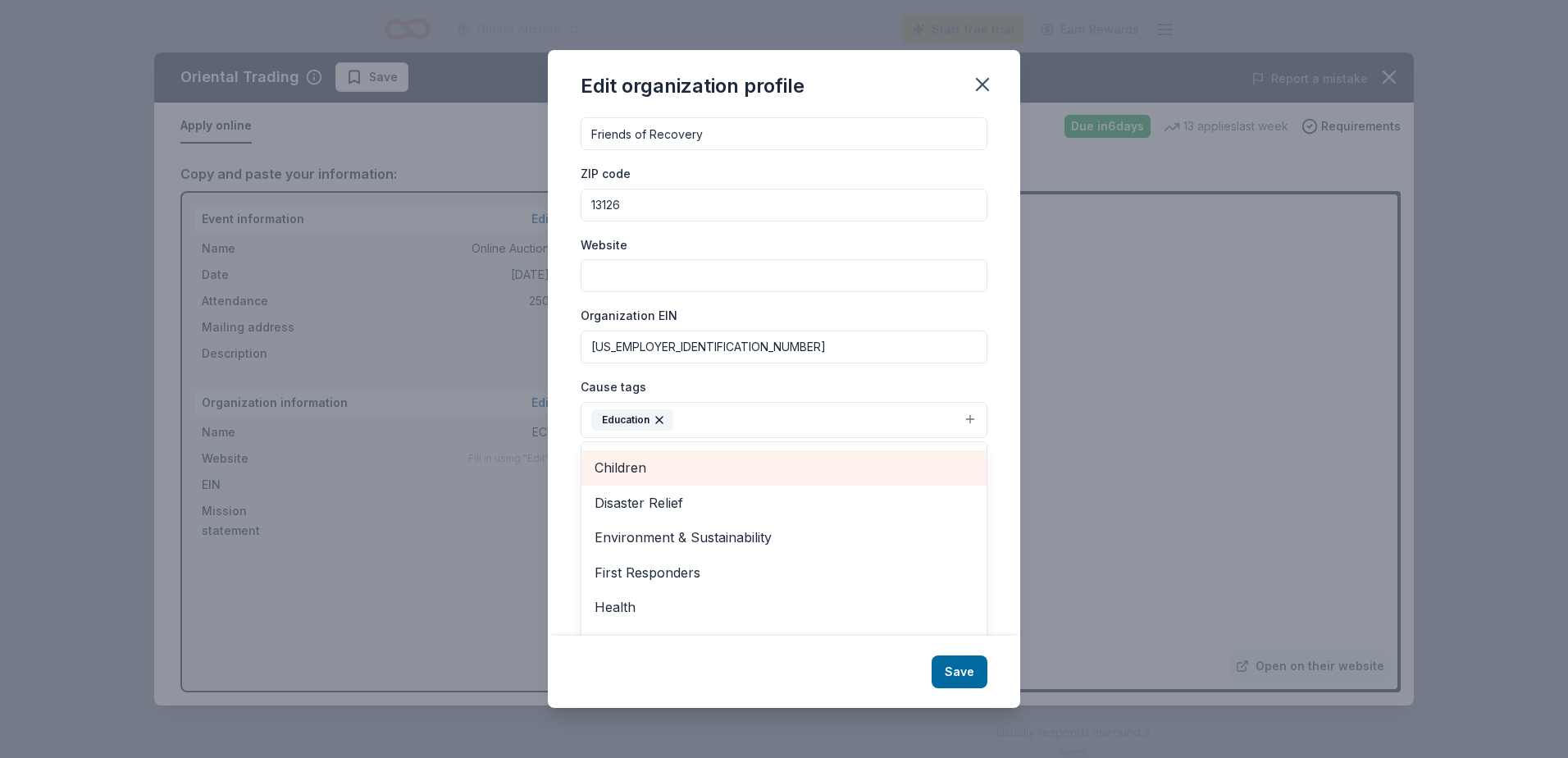
click at [738, 473] on span "Children" at bounding box center [783, 467] width 379 height 21
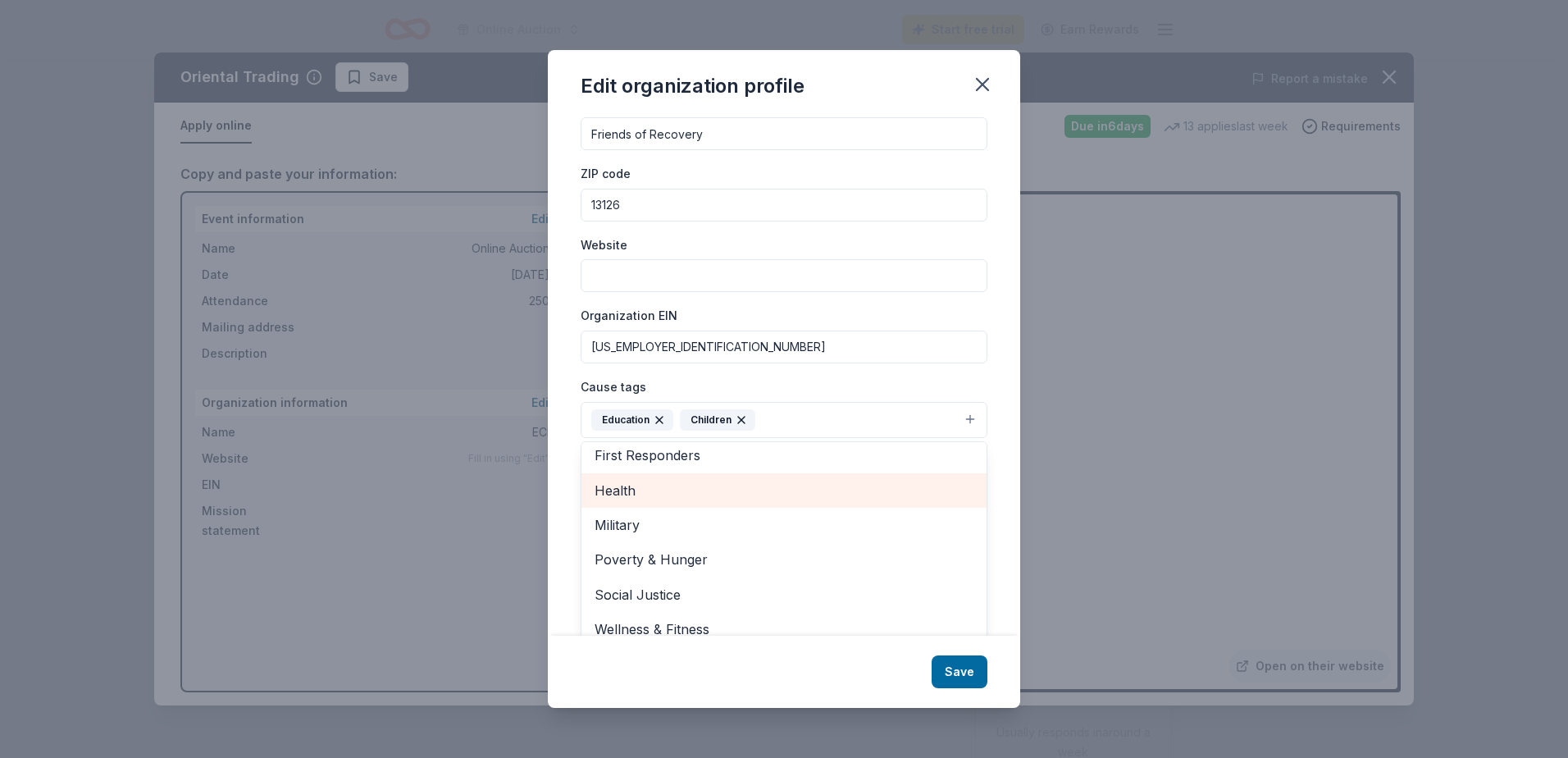
click at [688, 500] on span "Health" at bounding box center [783, 490] width 379 height 21
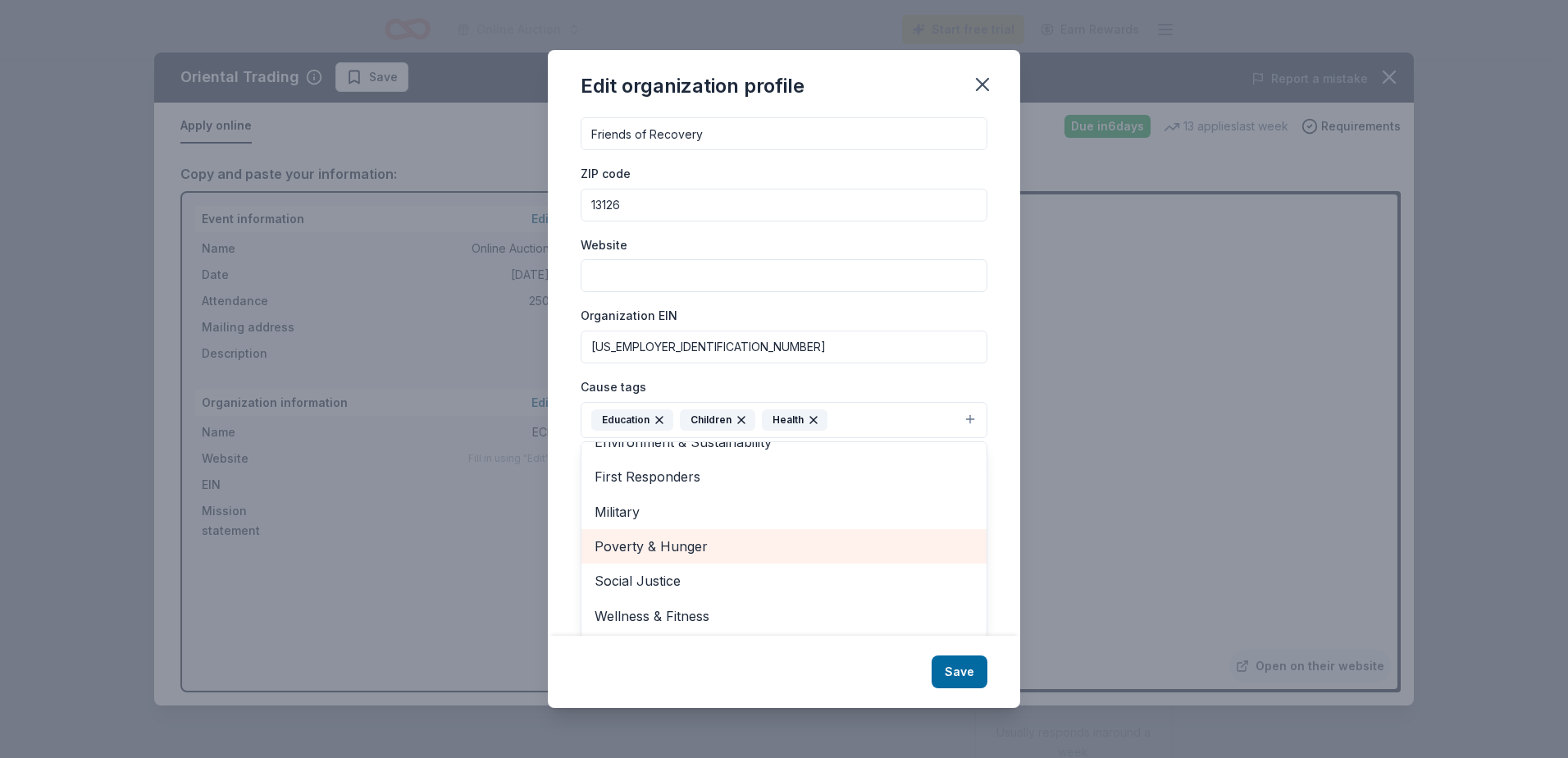
scroll to position [124, 0]
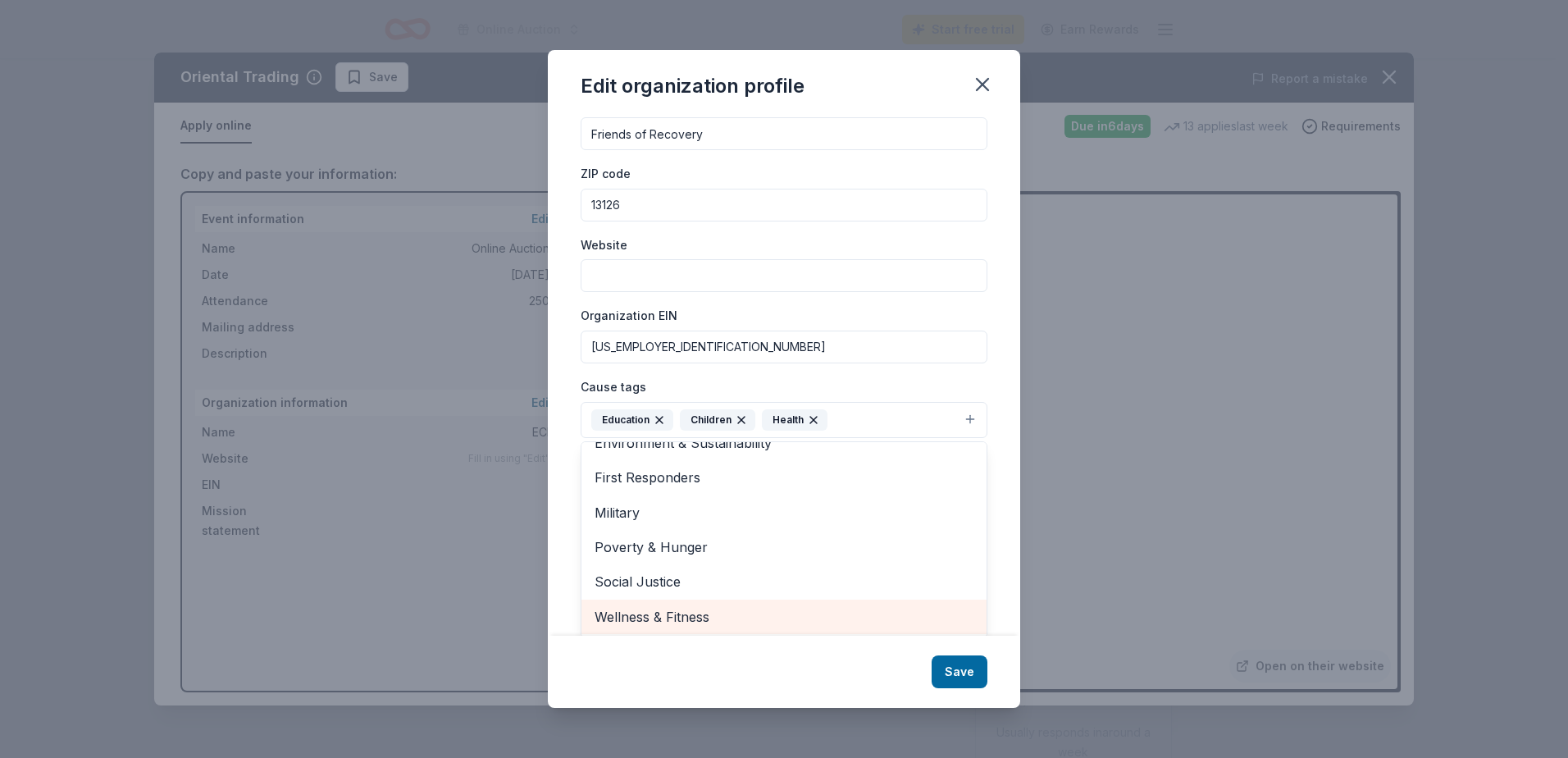
click at [695, 621] on span "Wellness & Fitness" at bounding box center [783, 617] width 379 height 21
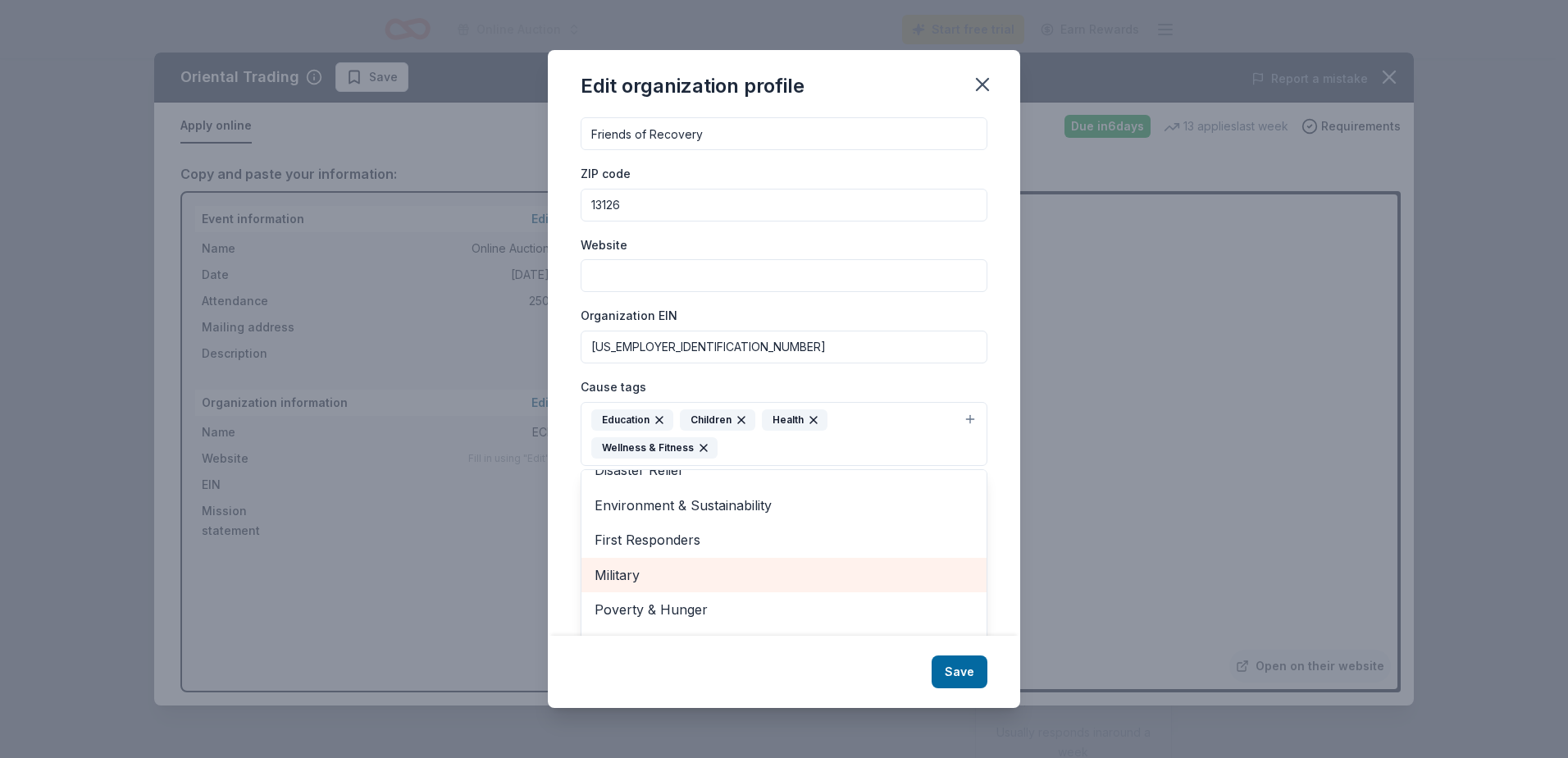
scroll to position [82, 0]
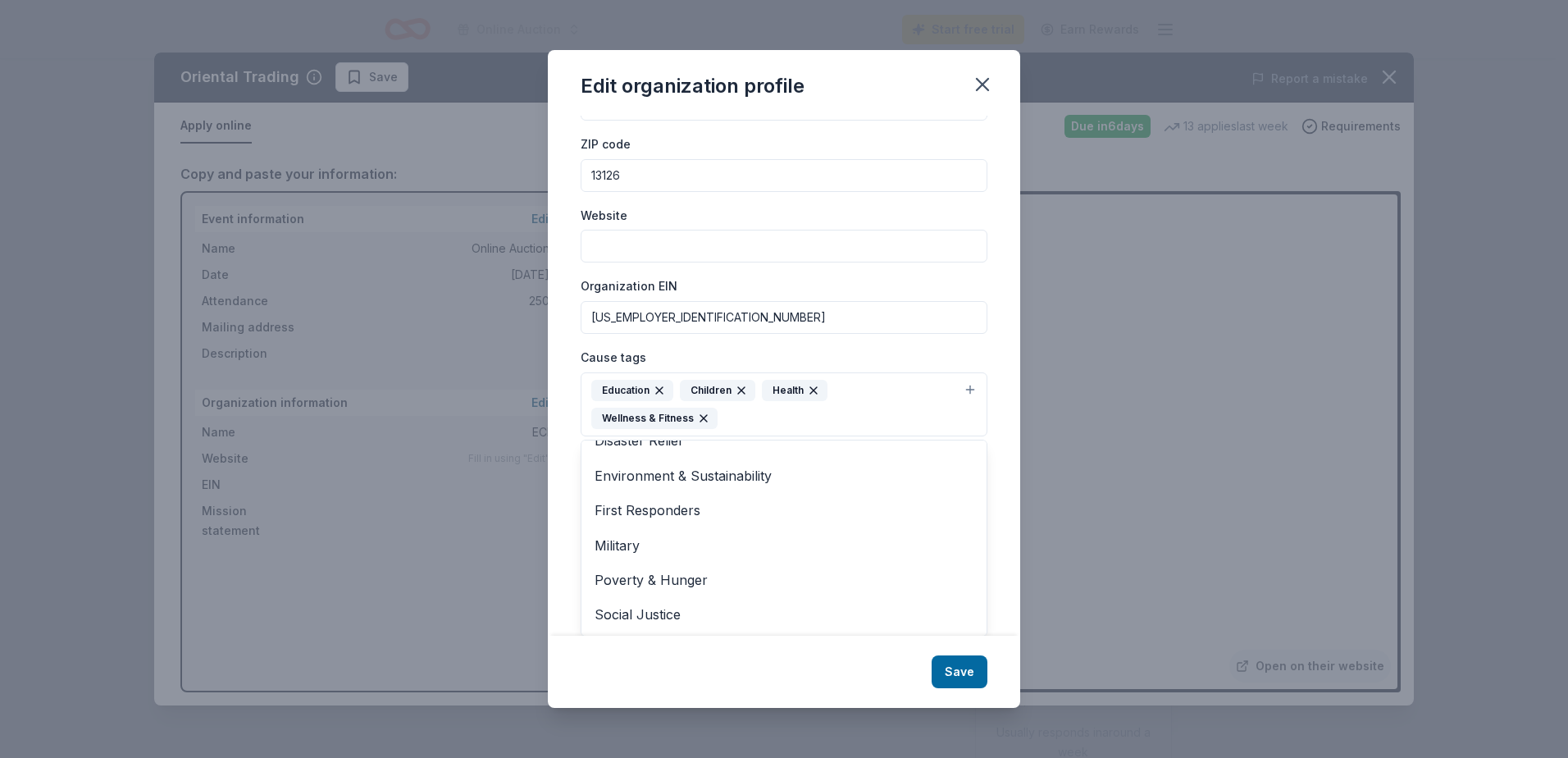
click at [964, 671] on div "Edit organization profile Changes made here will be reflected on your Account. …" at bounding box center [784, 379] width 472 height 658
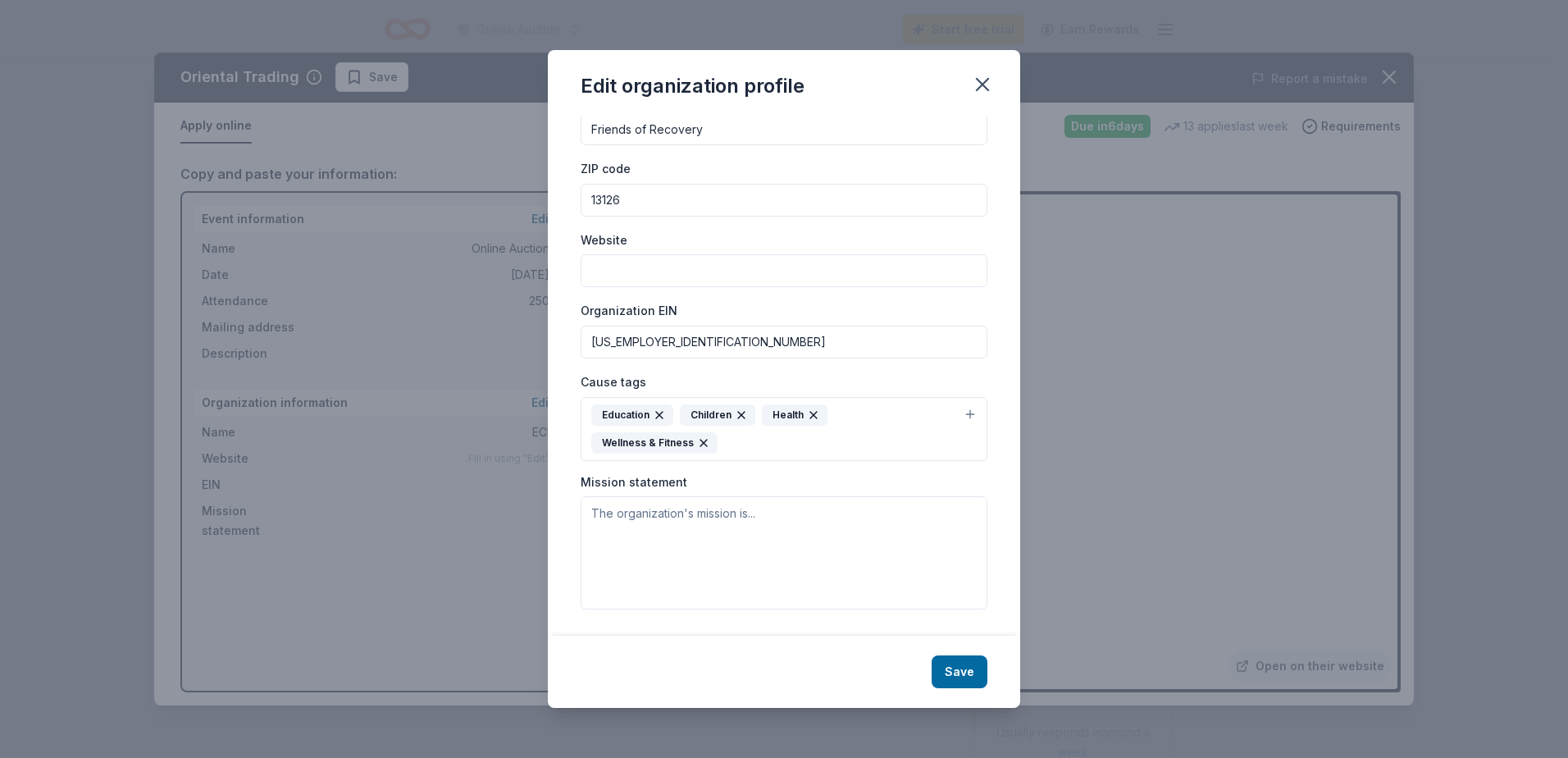
scroll to position [58, 0]
click at [711, 540] on textarea at bounding box center [783, 552] width 406 height 113
type textarea "A"
click at [769, 543] on textarea at bounding box center [783, 552] width 406 height 113
click at [947, 512] on textarea "at Friends of Recovery, we focus on the community as a whole." at bounding box center [783, 552] width 406 height 113
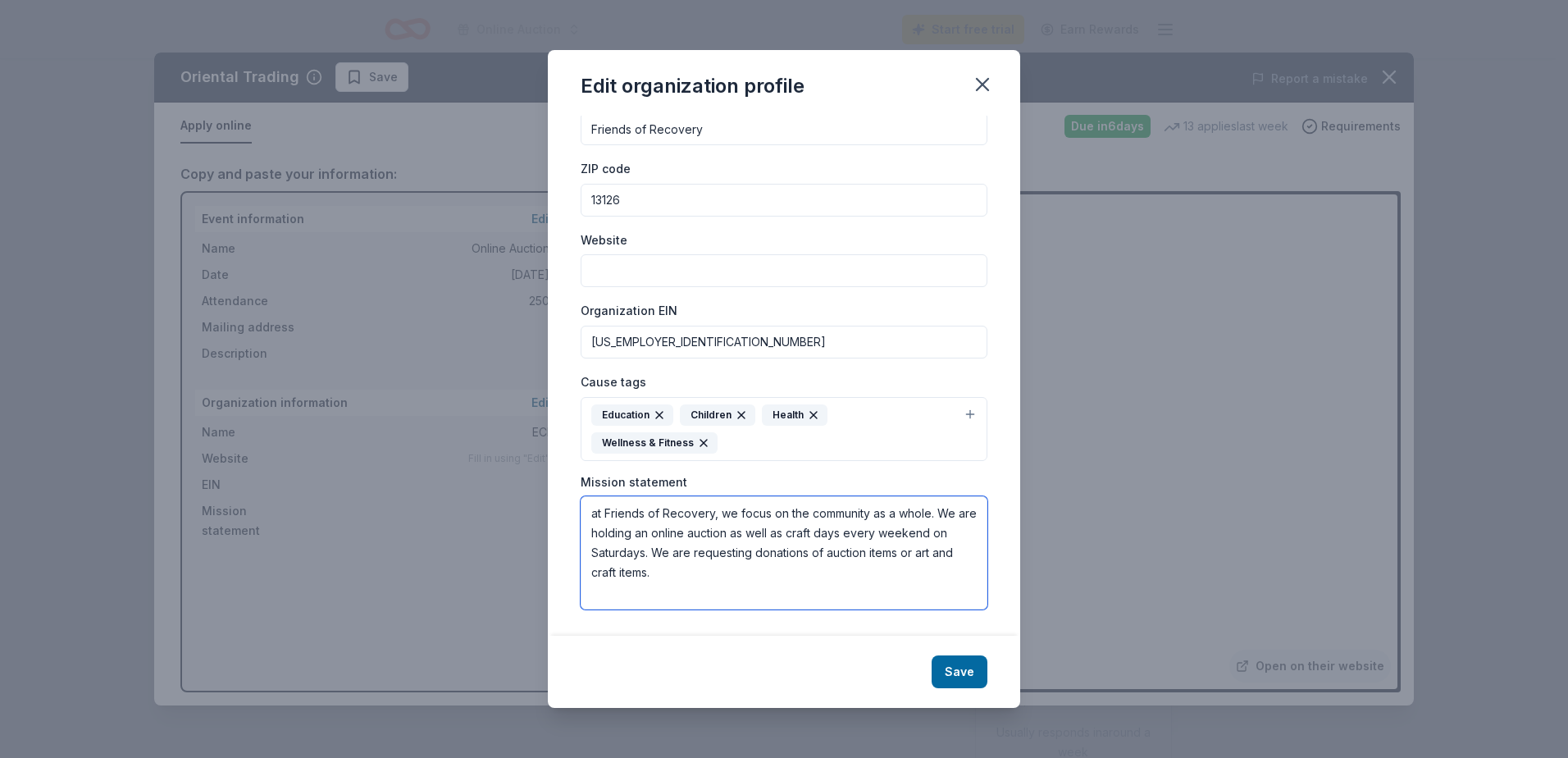
click at [702, 580] on textarea "at Friends of Recovery, we focus on the community as a whole. We are holding an…" at bounding box center [783, 552] width 406 height 113
click at [710, 593] on textarea "at Friends of Recovery, we focus on the community as a whole. We are holding an…" at bounding box center [783, 552] width 406 height 113
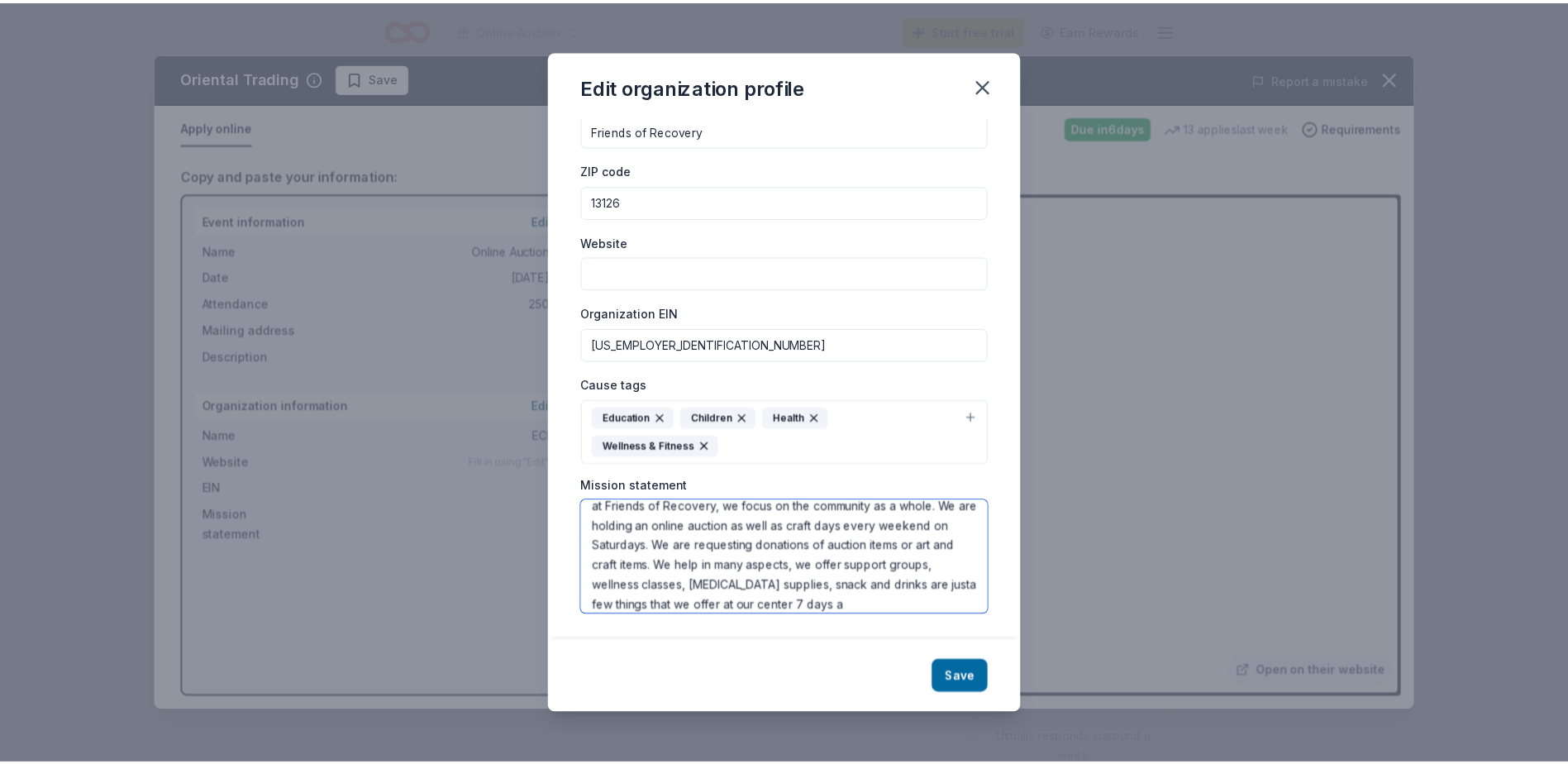
scroll to position [31, 0]
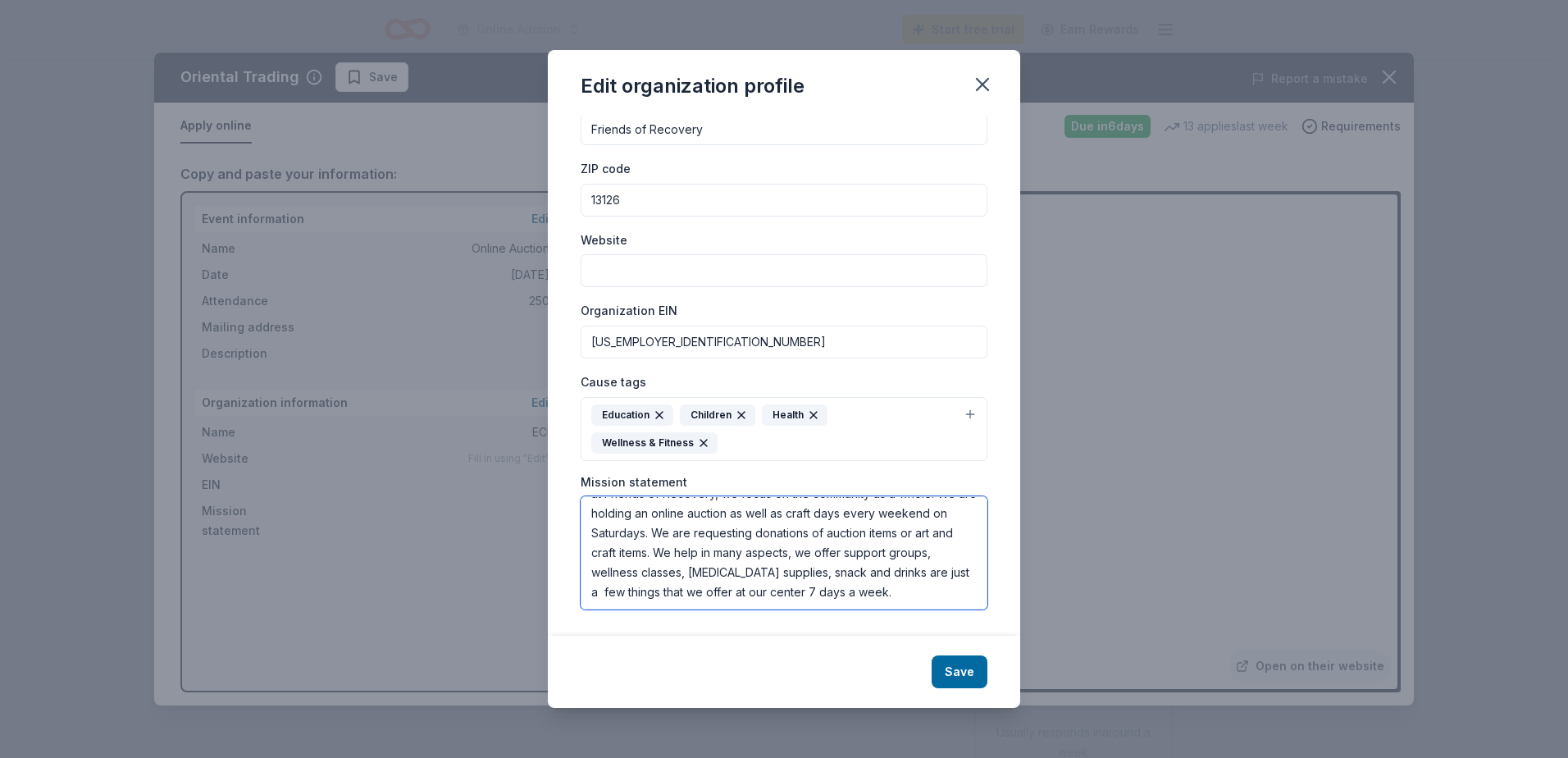
click at [738, 593] on textarea "at Friends of Recovery, we focus on the community as a whole. We are holding an…" at bounding box center [783, 552] width 406 height 113
type textarea "at Friends of Recovery, we focus on the community as a whole. We are holding an…"
click at [962, 668] on button "Save" at bounding box center [960, 672] width 56 height 33
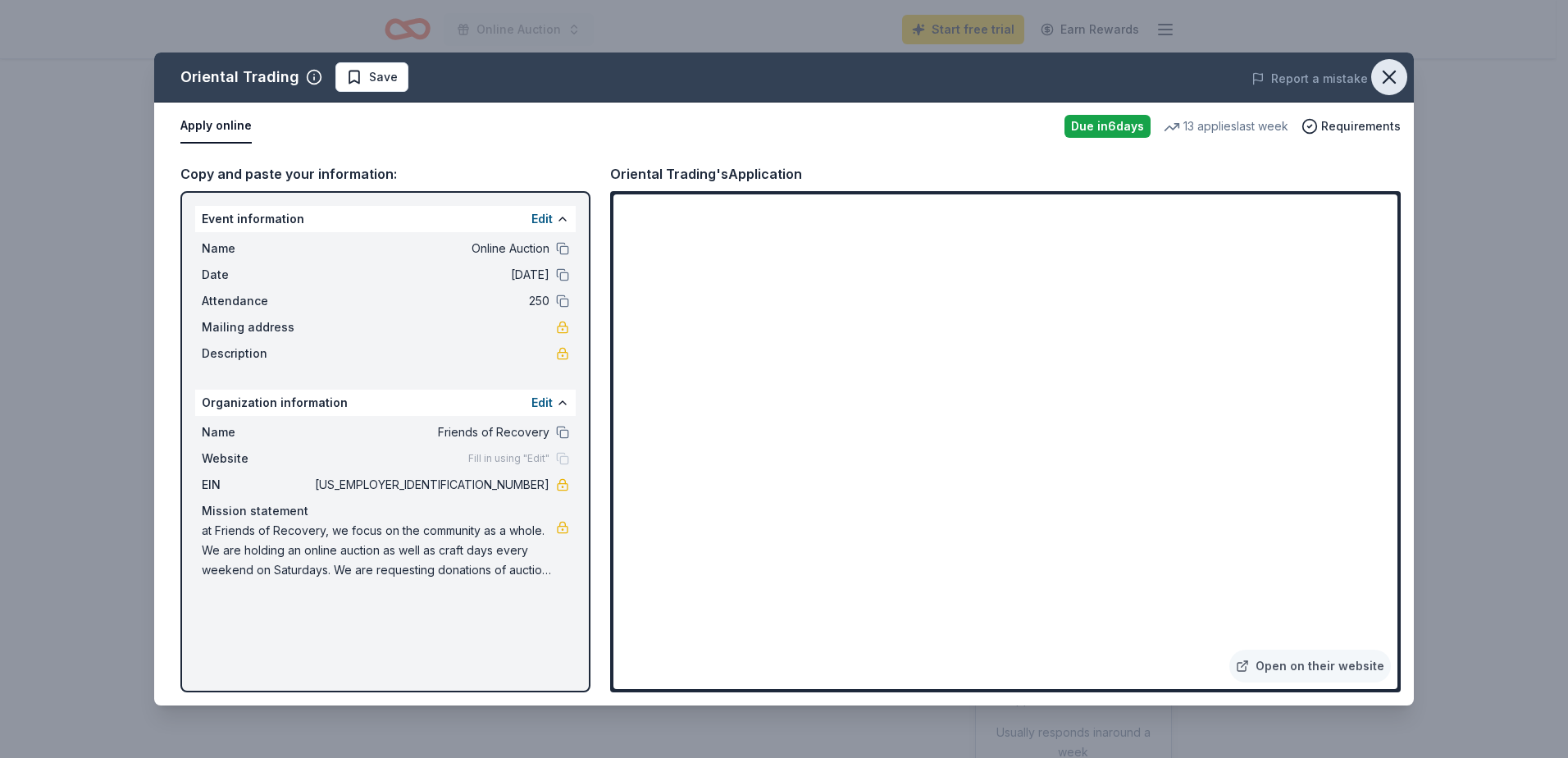
click at [1395, 73] on icon "button" at bounding box center [1389, 77] width 23 height 23
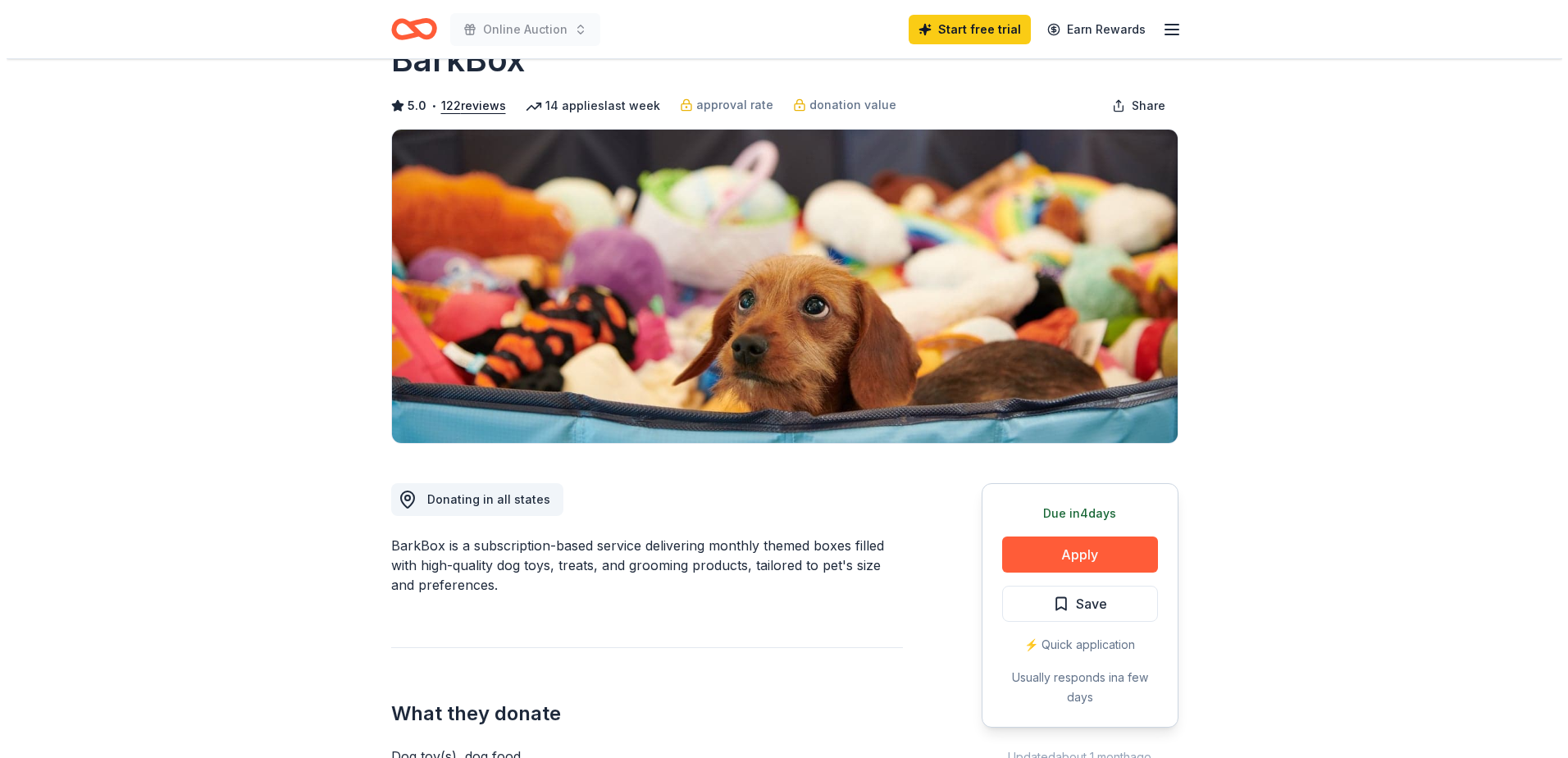
scroll to position [82, 0]
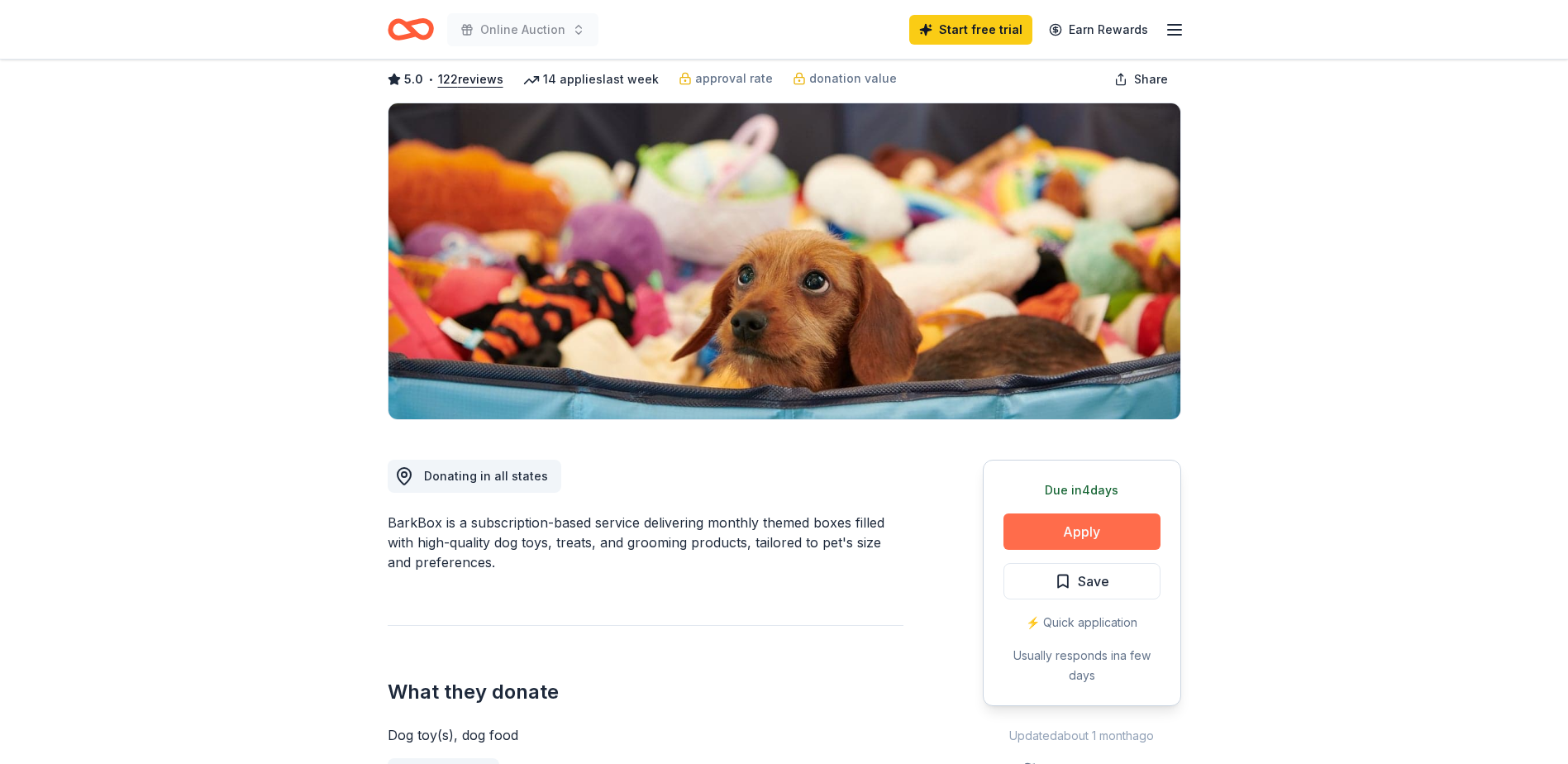
click at [1061, 529] on button "Apply" at bounding box center [1083, 532] width 157 height 37
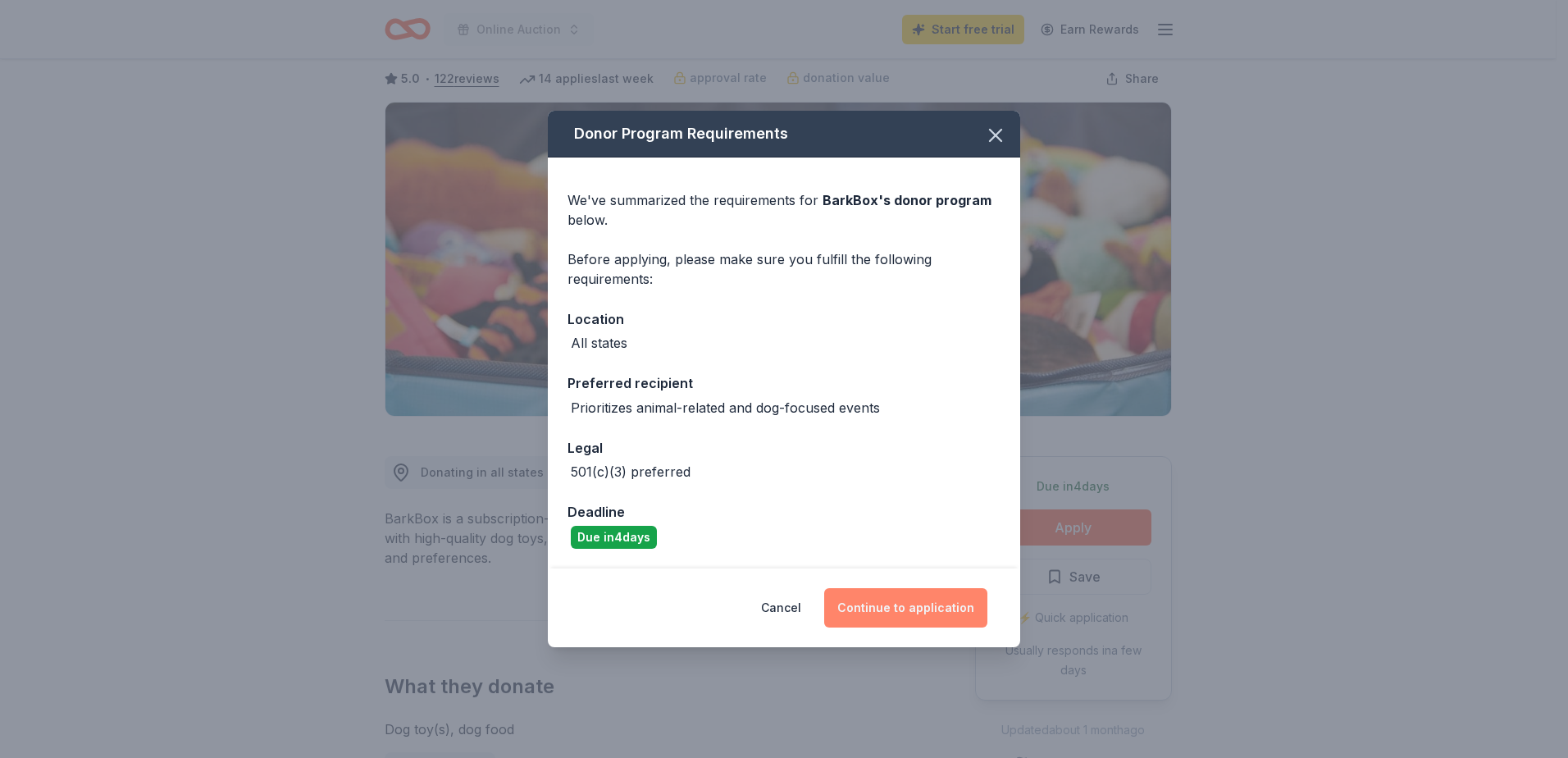
click at [912, 607] on button "Continue to application" at bounding box center [905, 607] width 163 height 39
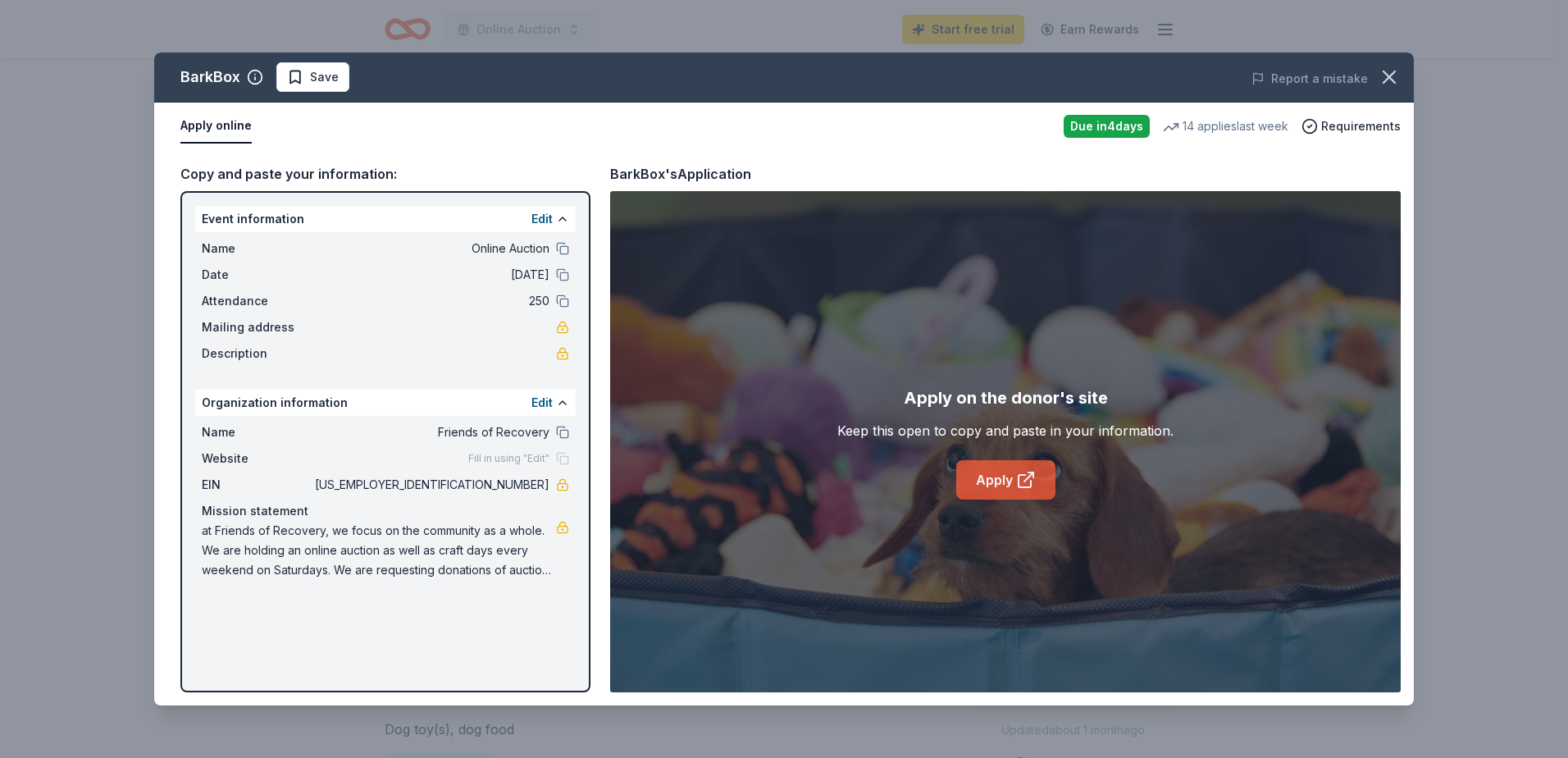
click at [1006, 484] on link "Apply" at bounding box center [1005, 480] width 100 height 39
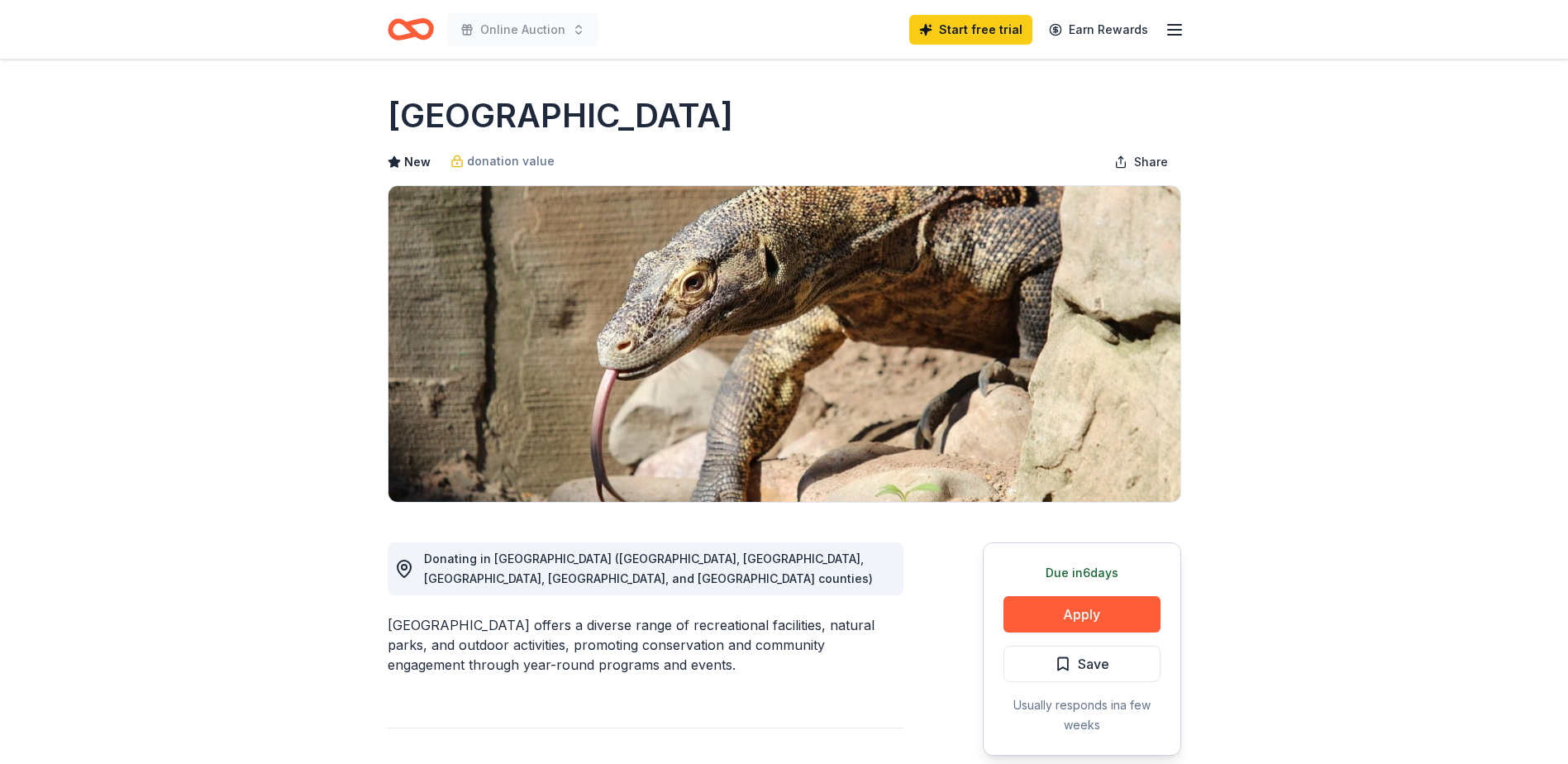
drag, startPoint x: 671, startPoint y: 563, endPoint x: 265, endPoint y: 535, distance: 407.0
click at [1059, 609] on button "Apply" at bounding box center [1083, 614] width 157 height 37
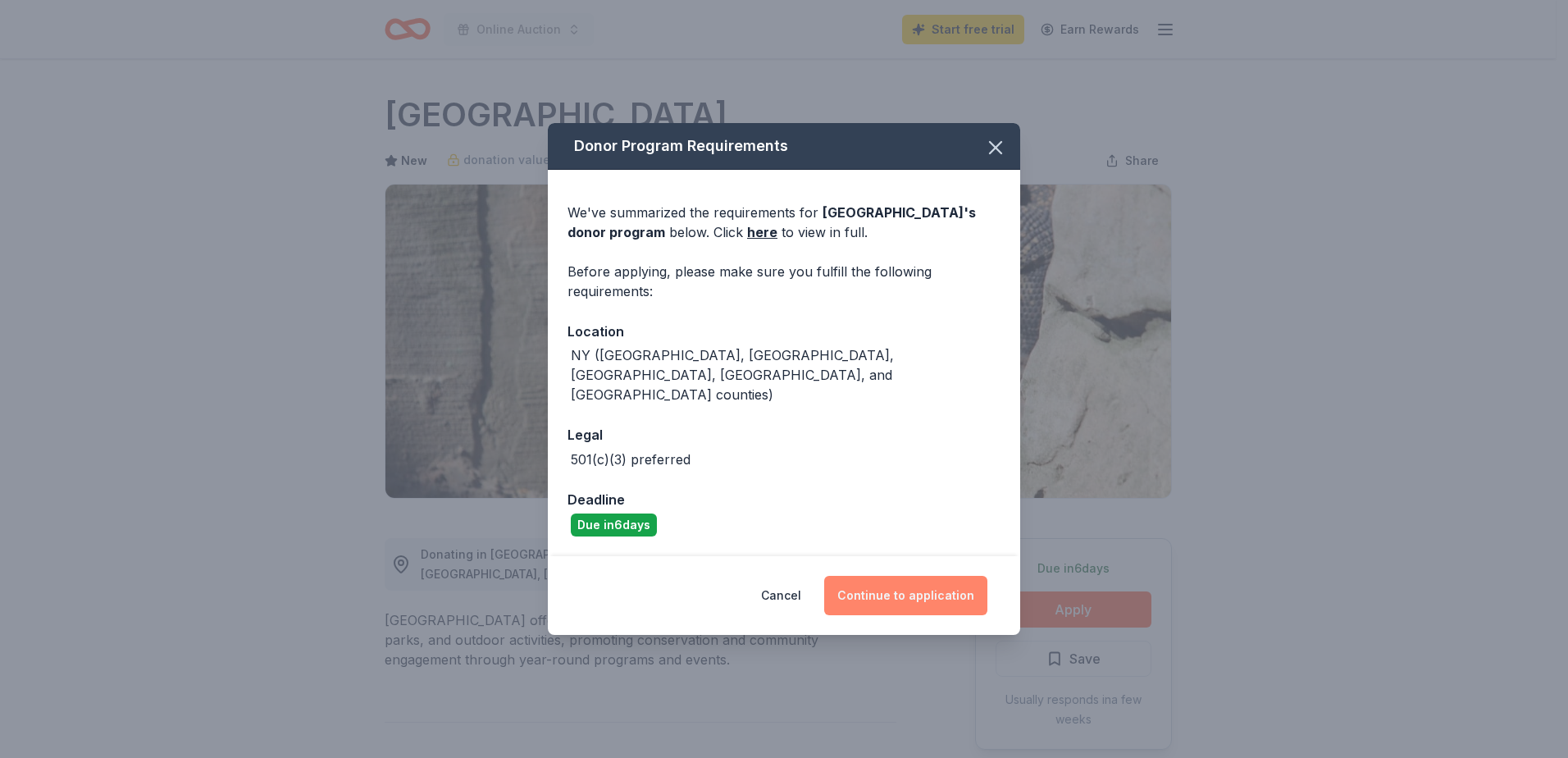
click at [909, 578] on button "Continue to application" at bounding box center [905, 595] width 163 height 39
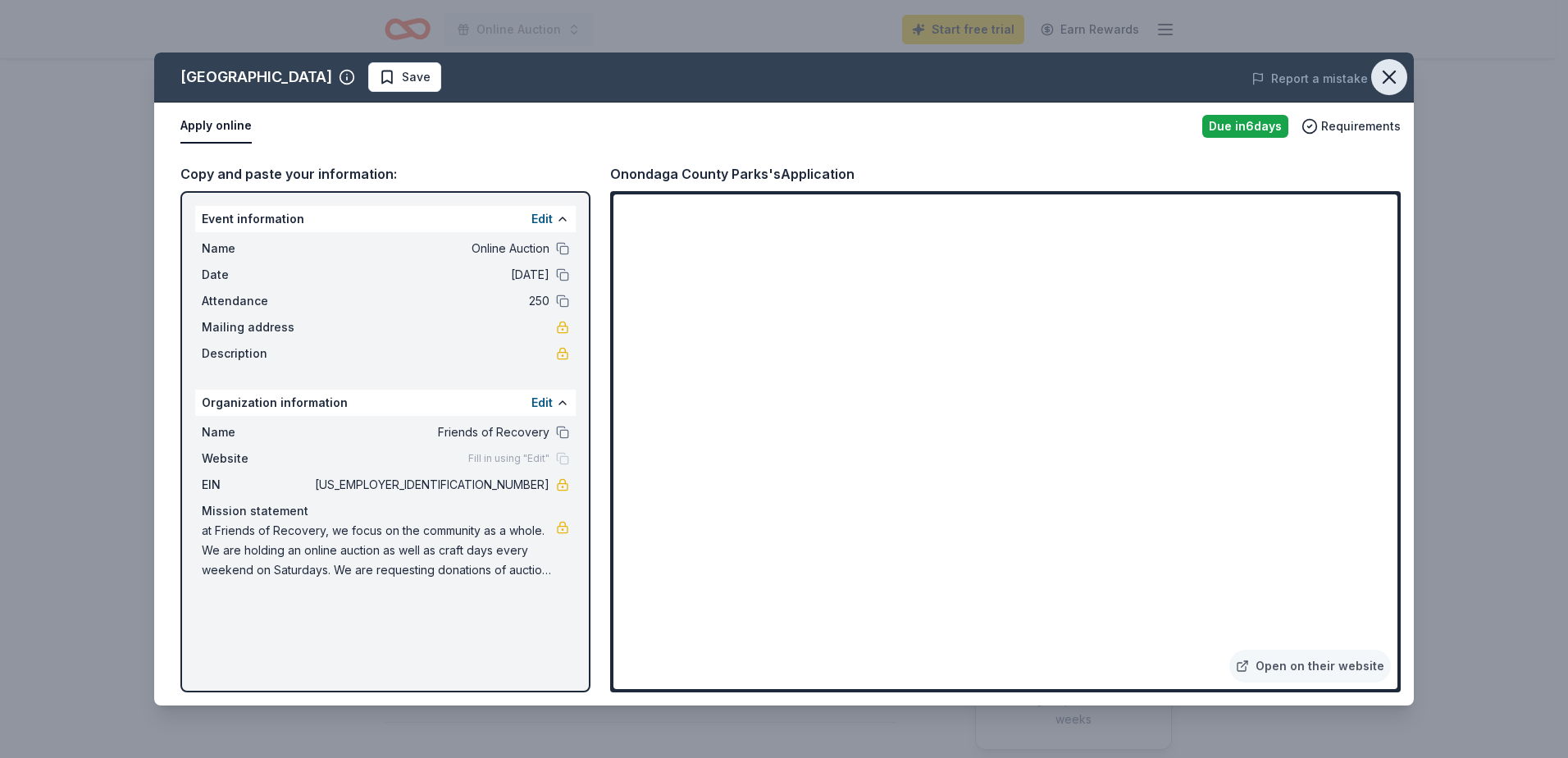
click at [1392, 83] on icon "button" at bounding box center [1389, 77] width 23 height 23
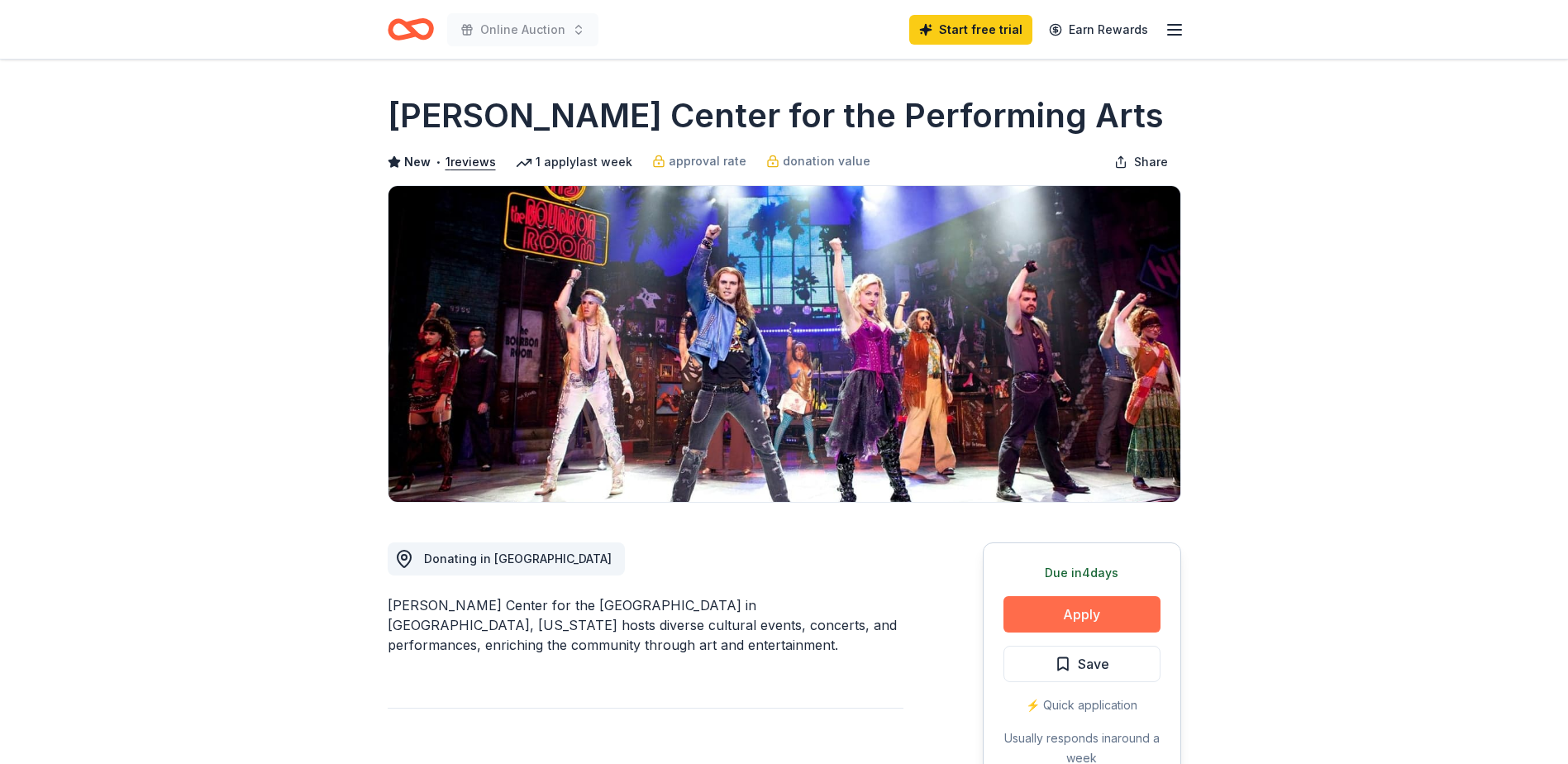
click at [1059, 607] on button "Apply" at bounding box center [1083, 614] width 157 height 37
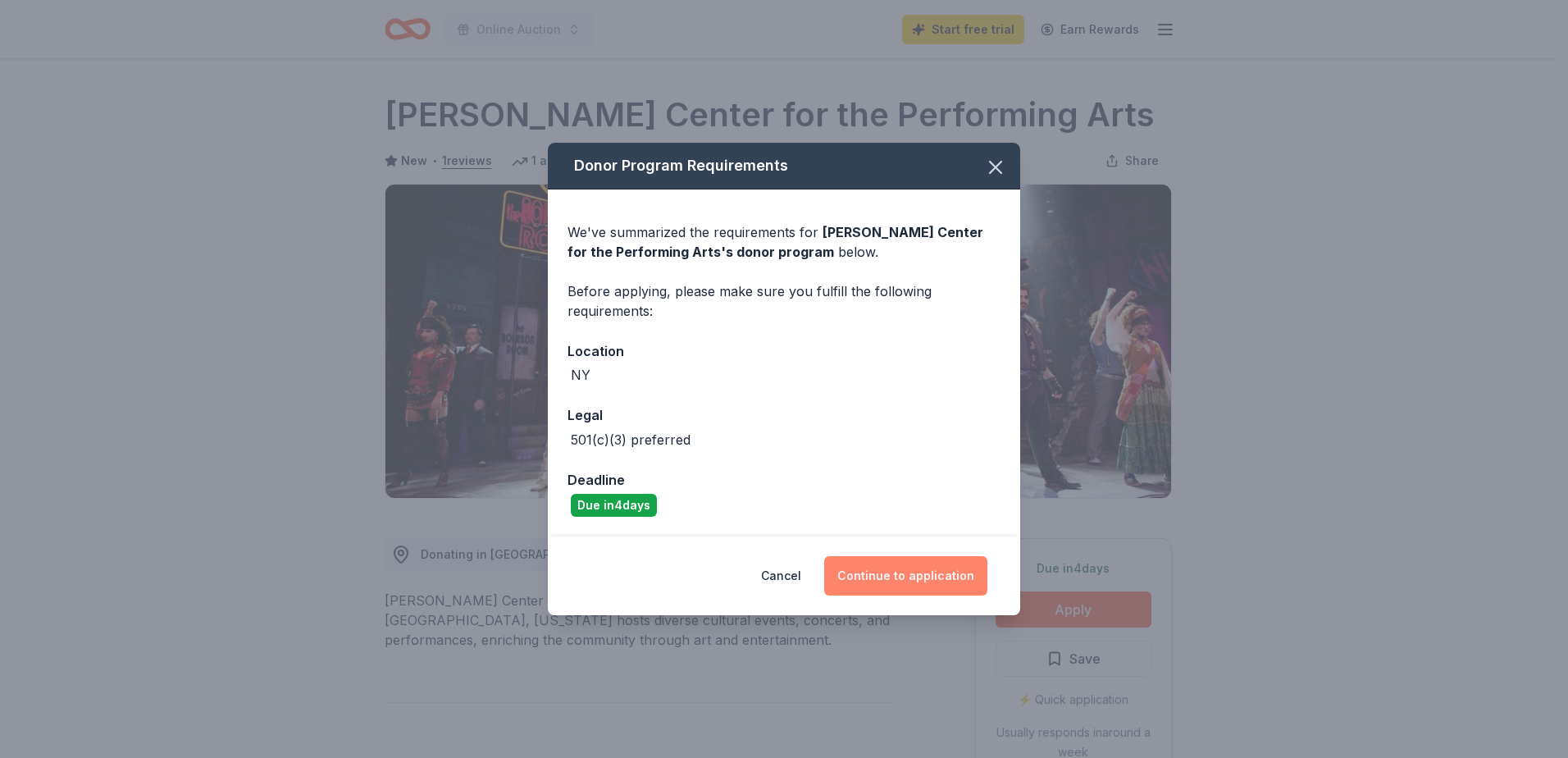
click at [921, 574] on button "Continue to application" at bounding box center [905, 576] width 163 height 39
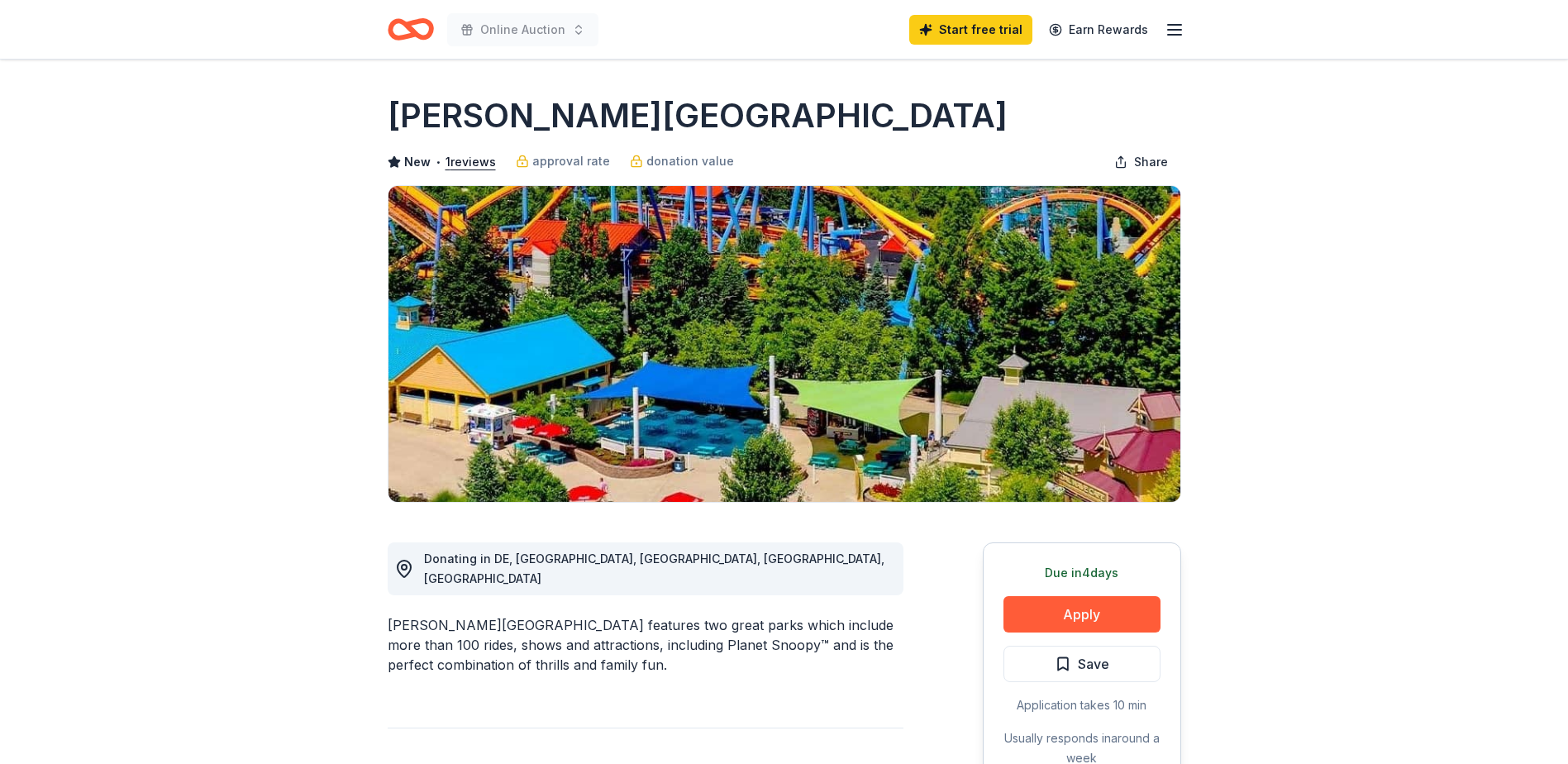
drag, startPoint x: 380, startPoint y: 123, endPoint x: 802, endPoint y: 105, distance: 422.4
drag, startPoint x: 928, startPoint y: 115, endPoint x: 584, endPoint y: 115, distance: 344.0
click at [591, 115] on div "[PERSON_NAME][GEOGRAPHIC_DATA]" at bounding box center [784, 115] width 794 height 46
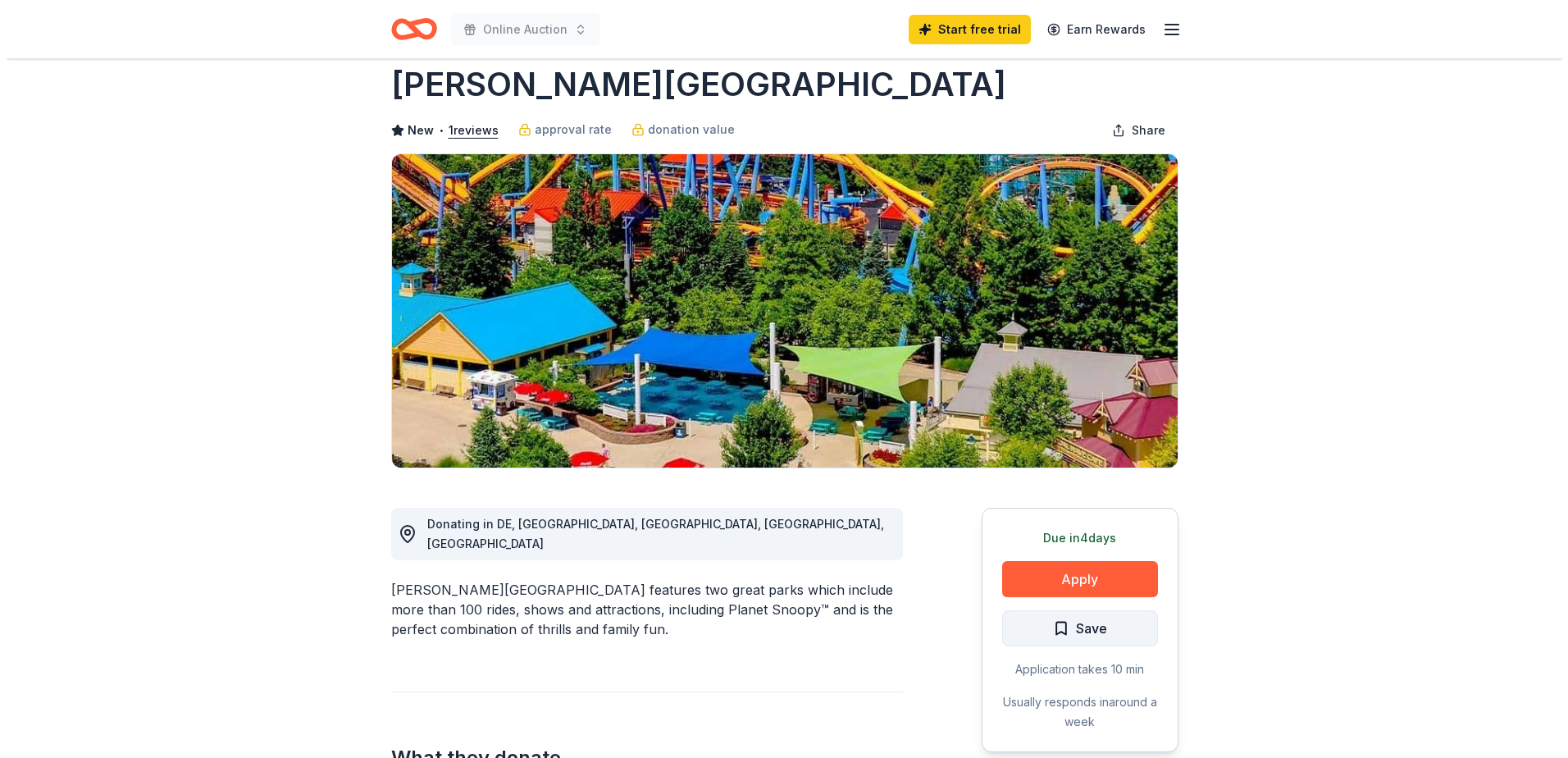
scroll to position [82, 0]
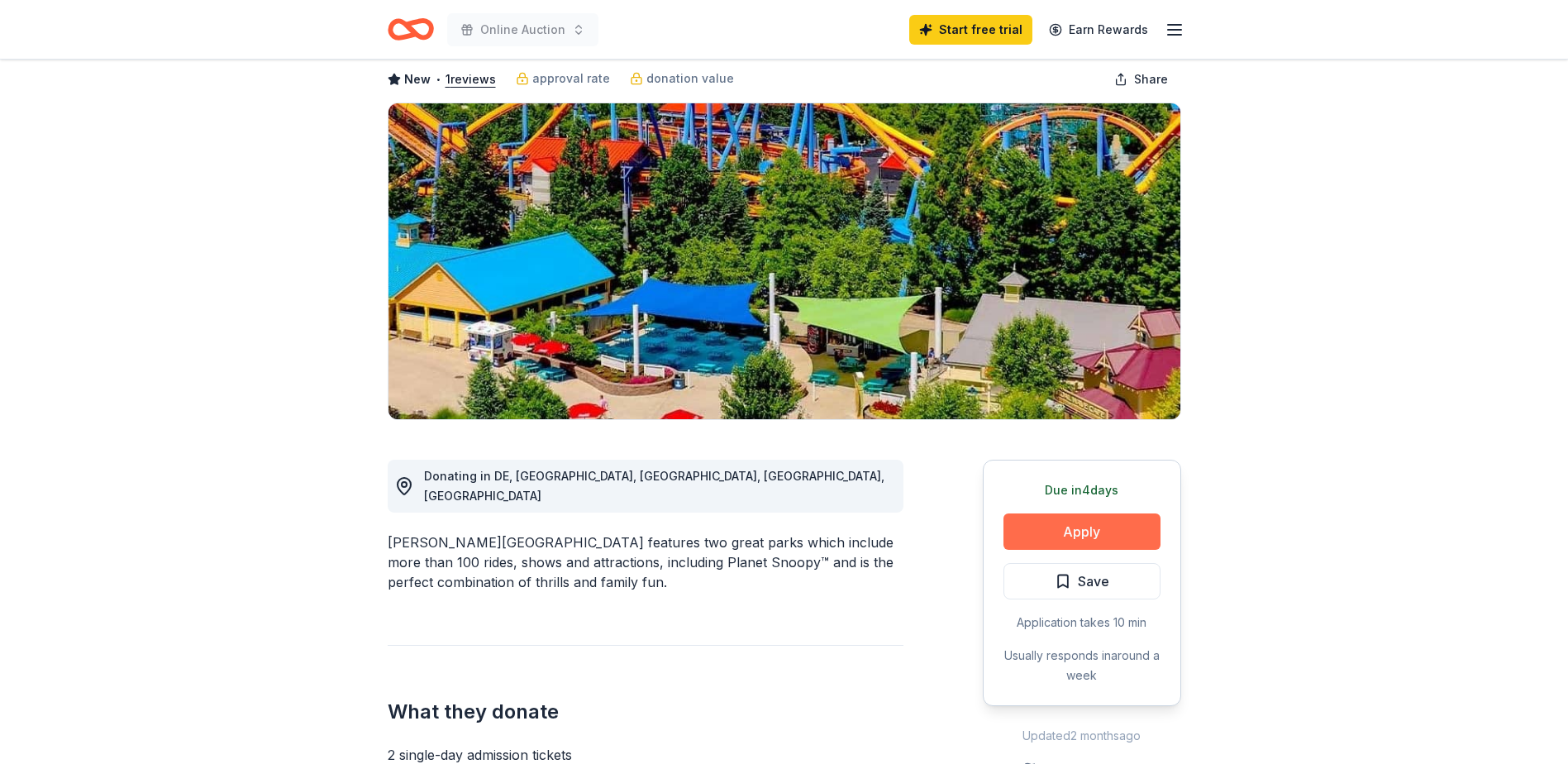
click at [1071, 528] on button "Apply" at bounding box center [1083, 532] width 157 height 37
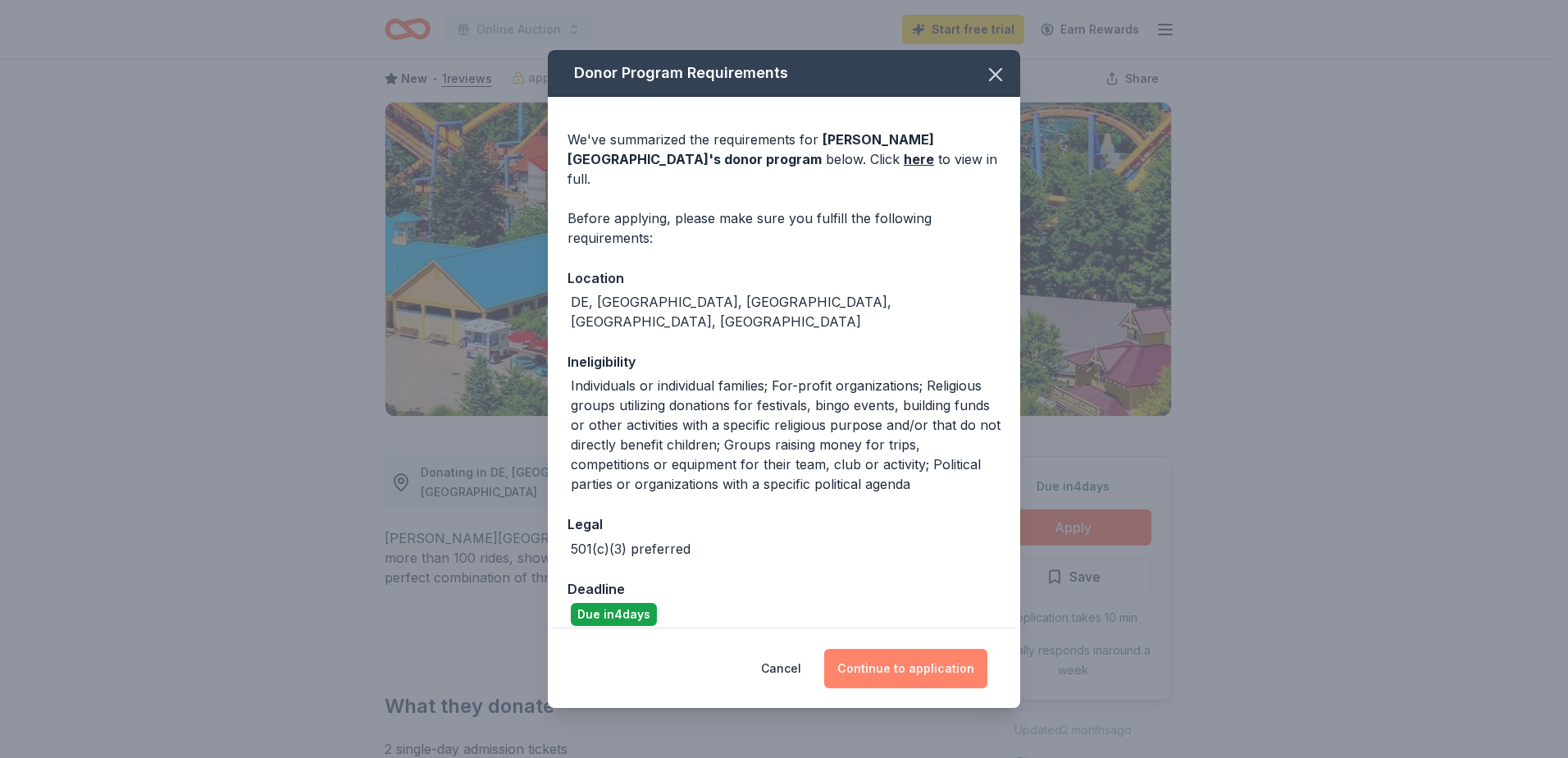
click at [892, 673] on button "Continue to application" at bounding box center [905, 669] width 163 height 39
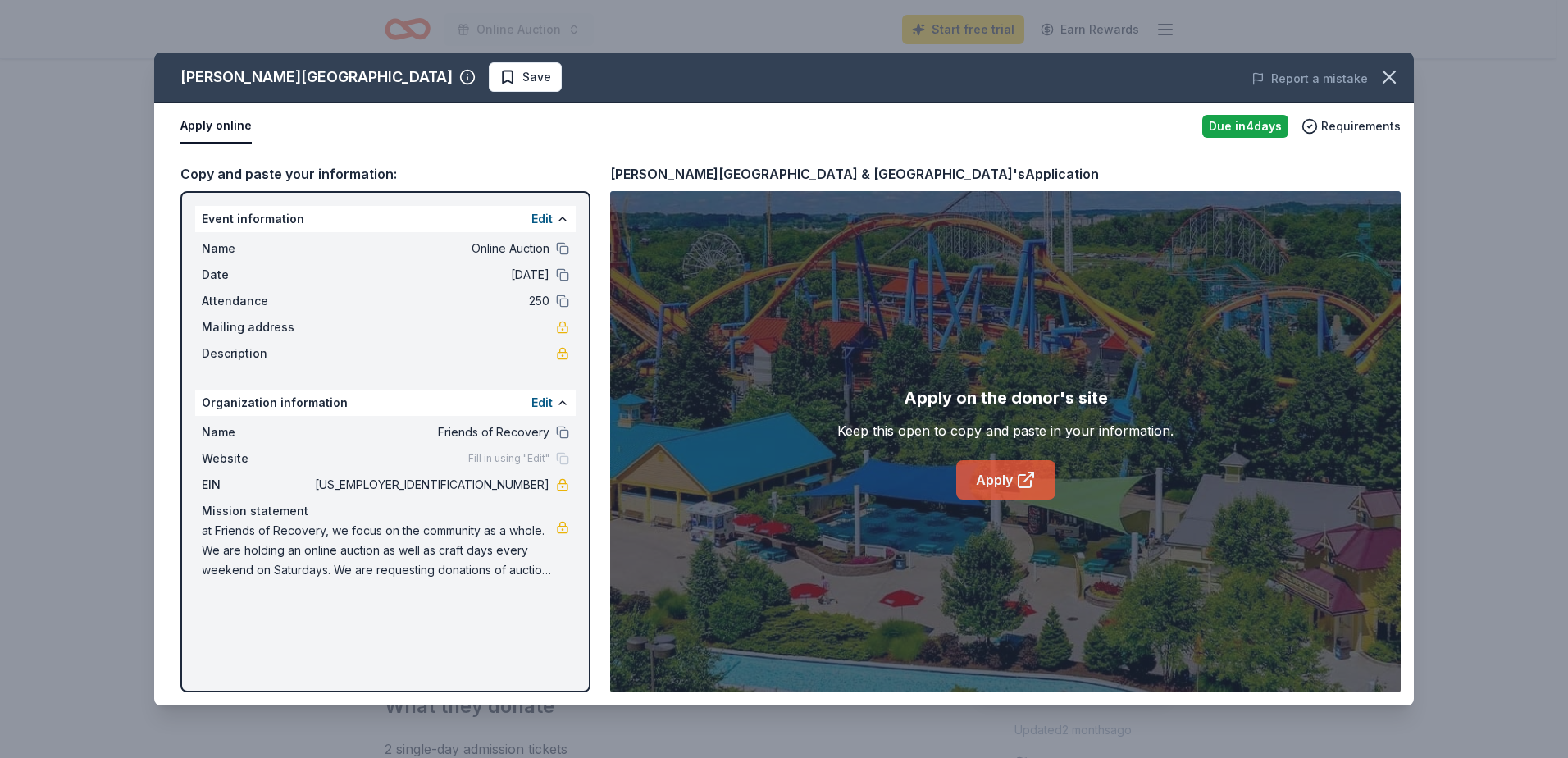
click at [989, 474] on link "Apply" at bounding box center [1005, 480] width 100 height 39
click at [975, 475] on link "Apply" at bounding box center [1005, 480] width 100 height 39
